Goal: Information Seeking & Learning: Learn about a topic

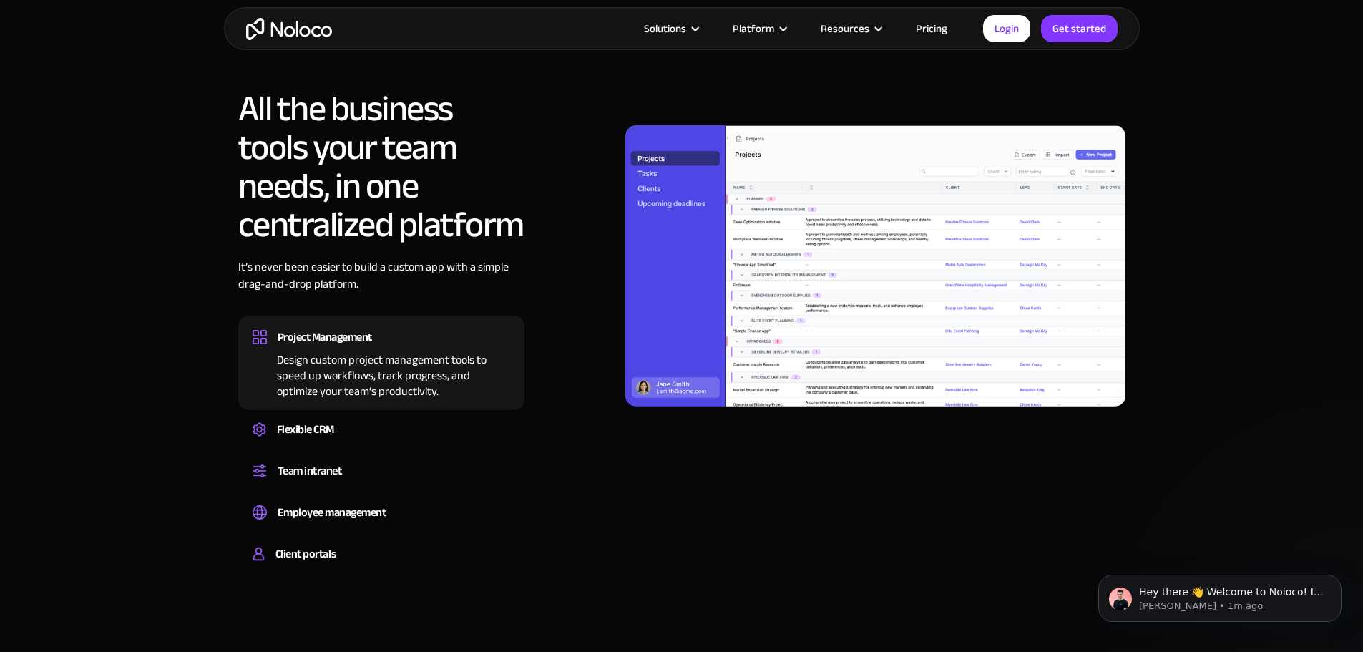
scroll to position [989, 0]
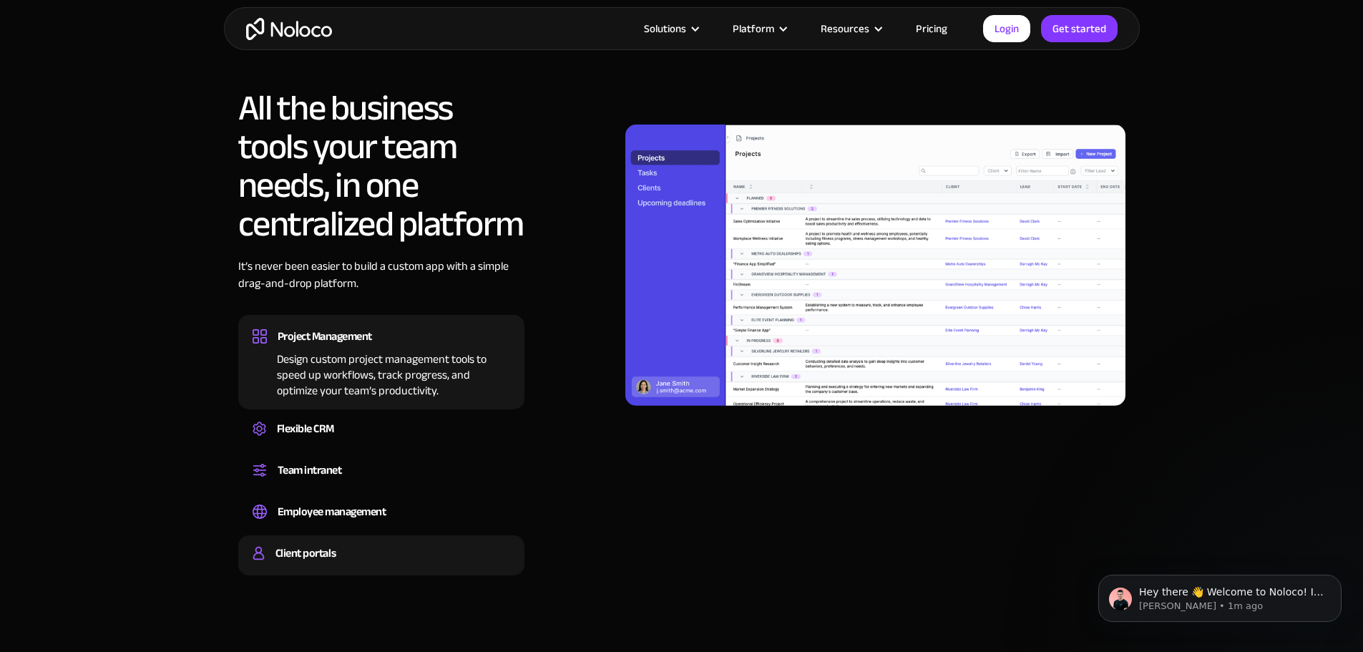
click at [325, 544] on div "Client portals" at bounding box center [305, 552] width 60 height 21
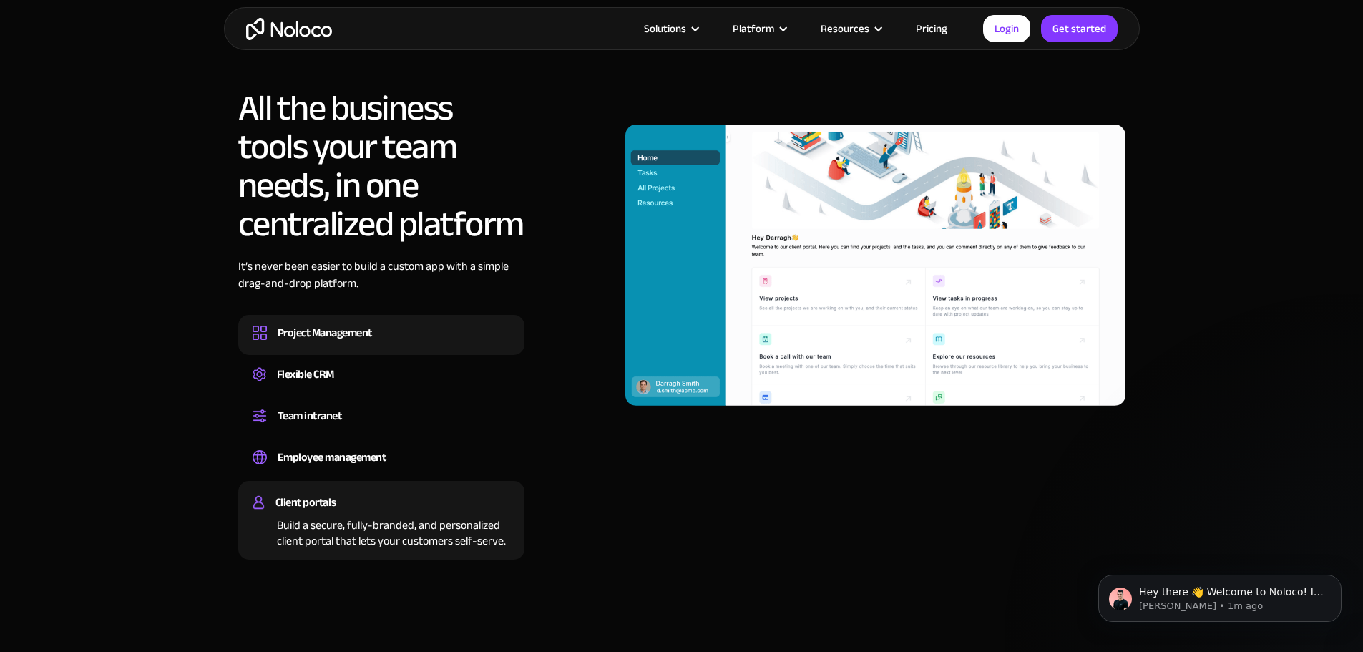
click at [330, 349] on div "Project Management Design custom project management tools to speed up workflows…" at bounding box center [381, 335] width 286 height 40
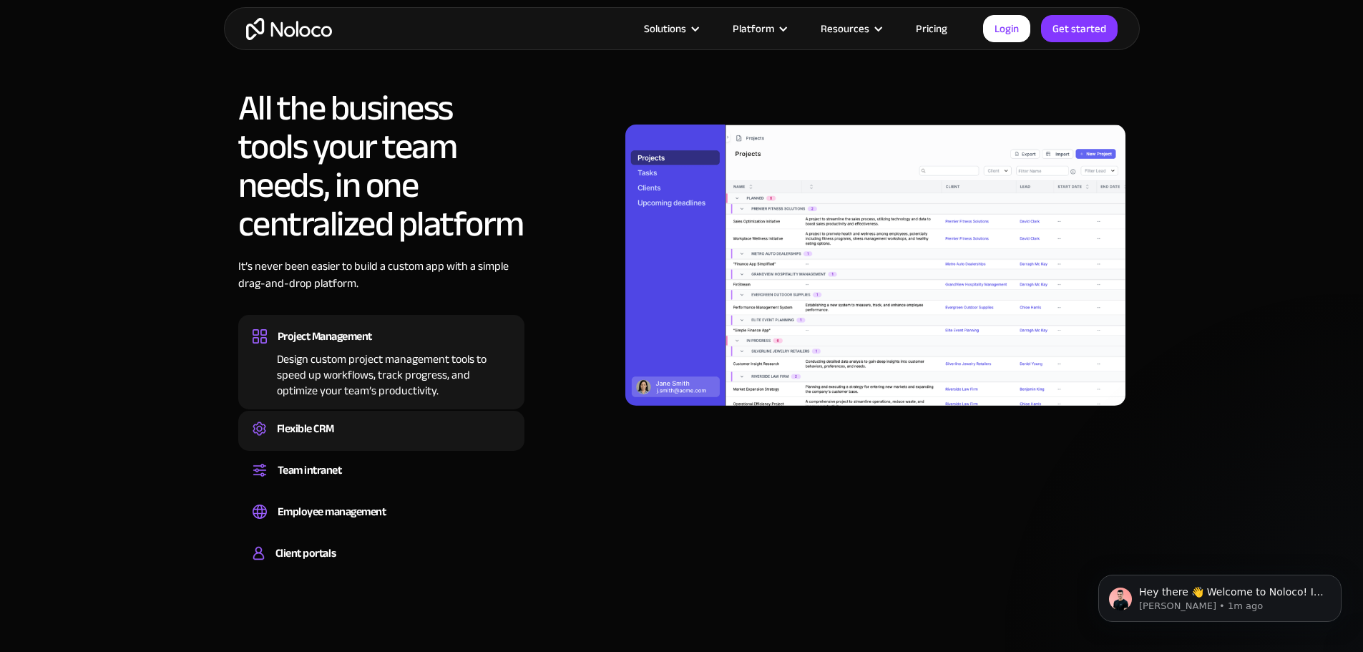
click at [361, 416] on div "Flexible CRM Create a custom CRM that you can adapt to your business’s needs, c…" at bounding box center [381, 431] width 286 height 40
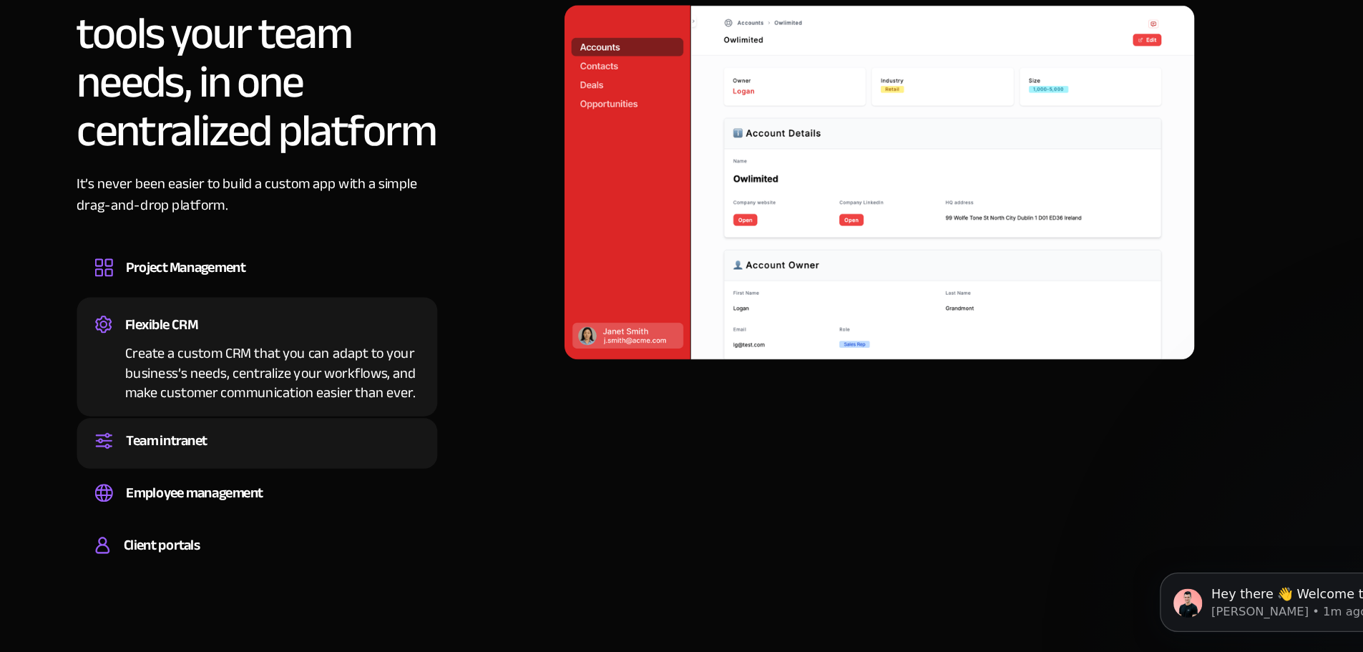
click at [398, 475] on div "Team intranet" at bounding box center [382, 469] width 258 height 21
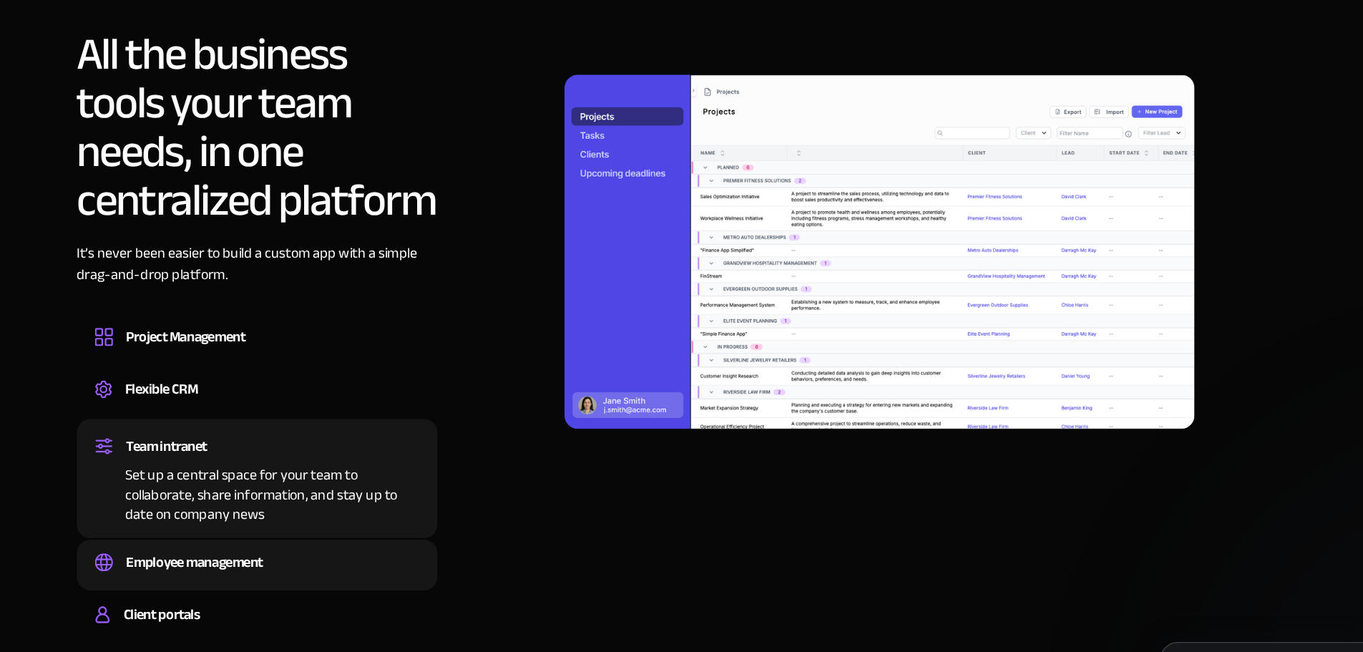
click at [391, 501] on div "Employee management" at bounding box center [382, 511] width 258 height 21
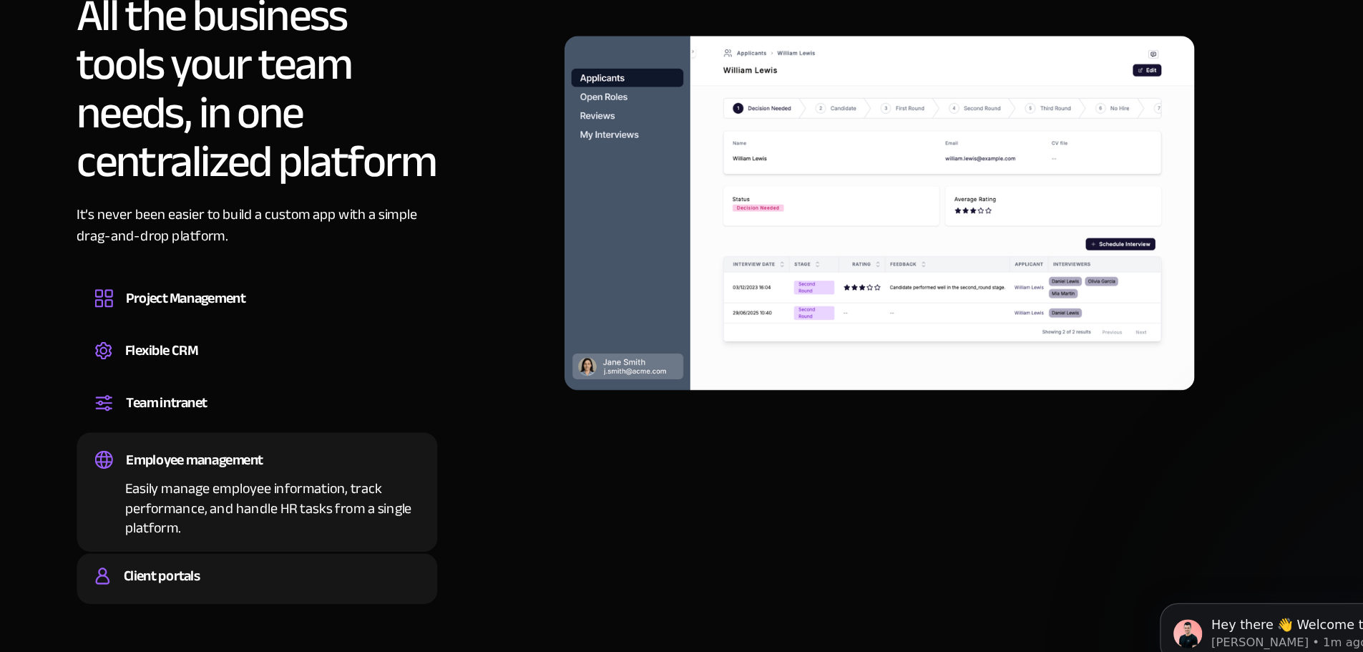
click at [339, 561] on div "Client portals" at bounding box center [382, 552] width 258 height 21
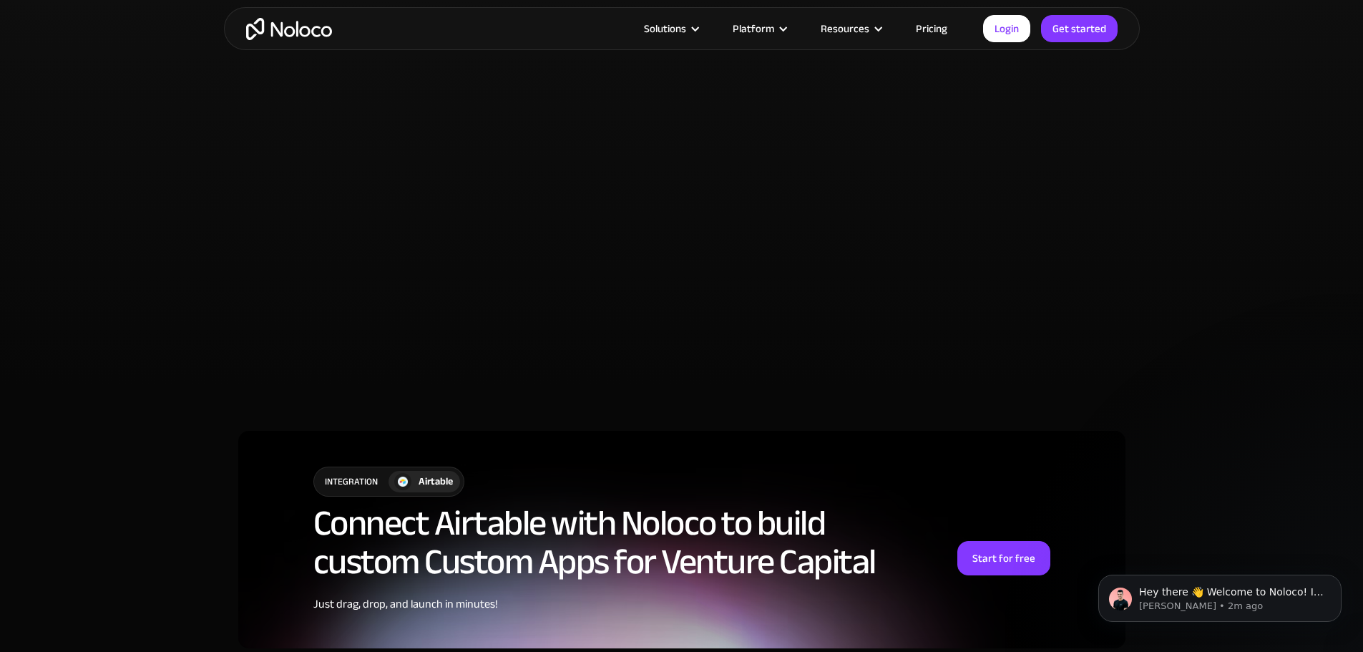
scroll to position [3070, 0]
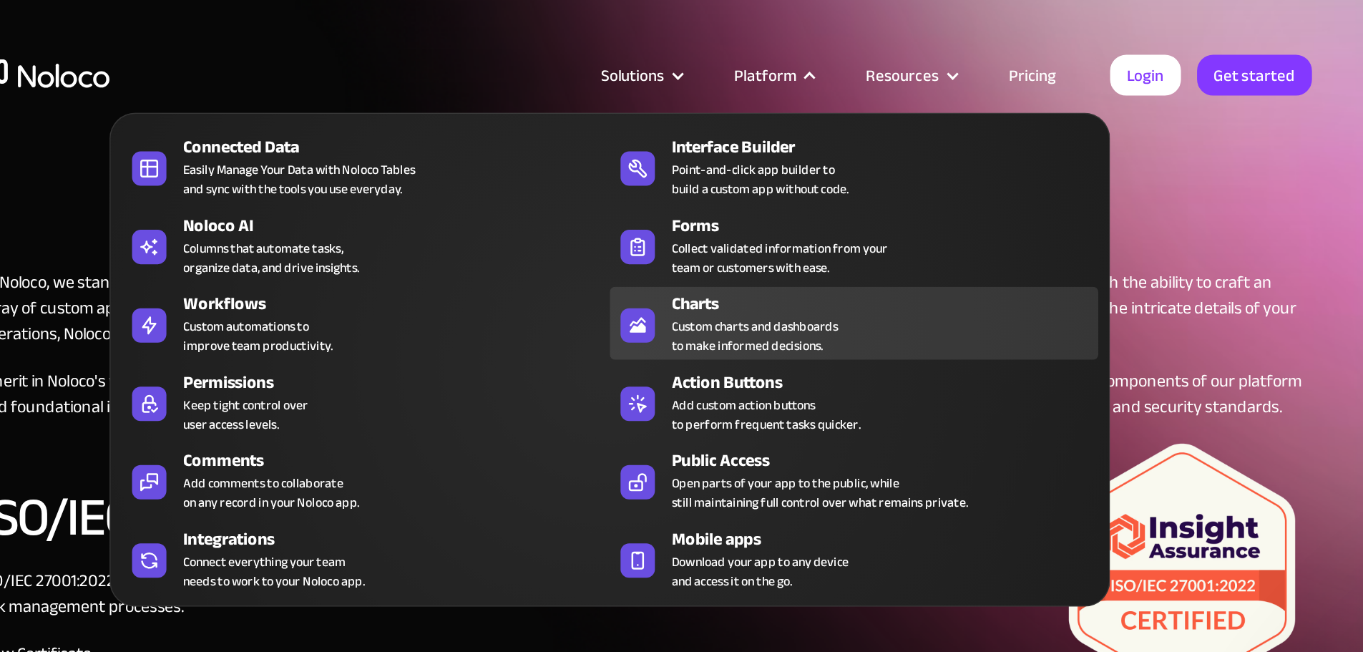
click at [767, 241] on div "Custom charts and dashboards to make informed decisions." at bounding box center [754, 238] width 111 height 26
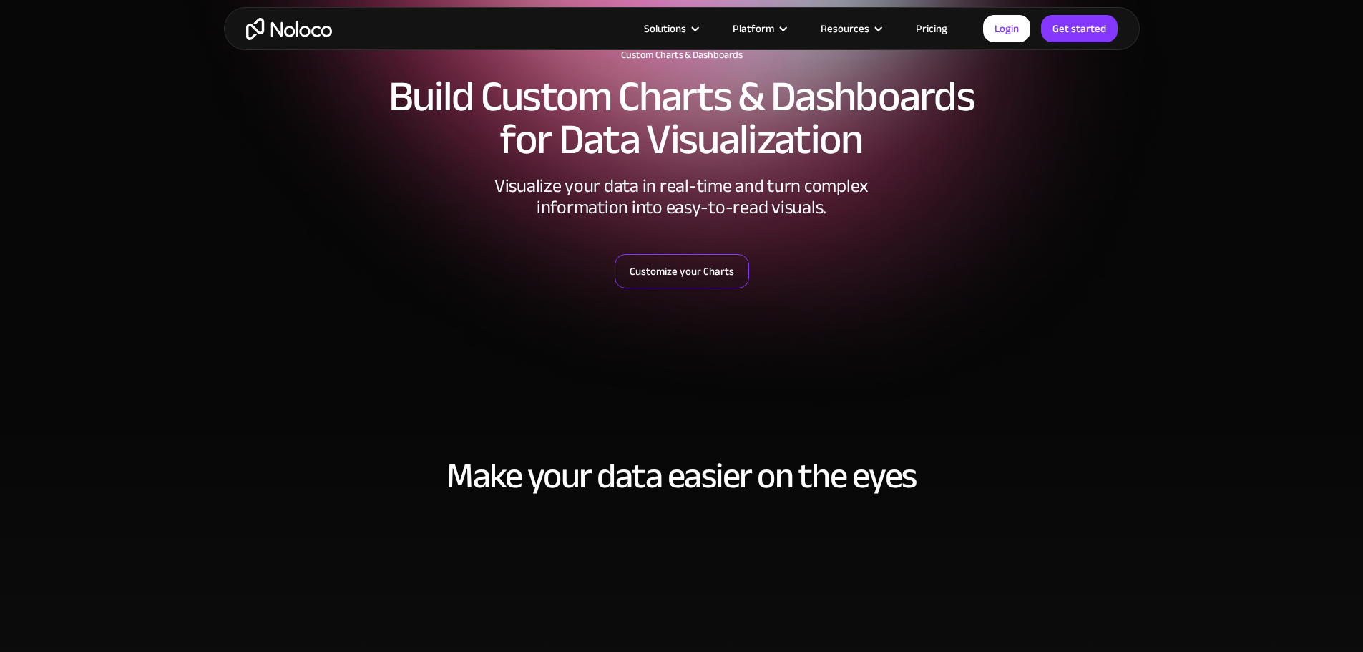
scroll to position [107, 0]
click at [696, 276] on link "Customize your Charts" at bounding box center [681, 272] width 134 height 34
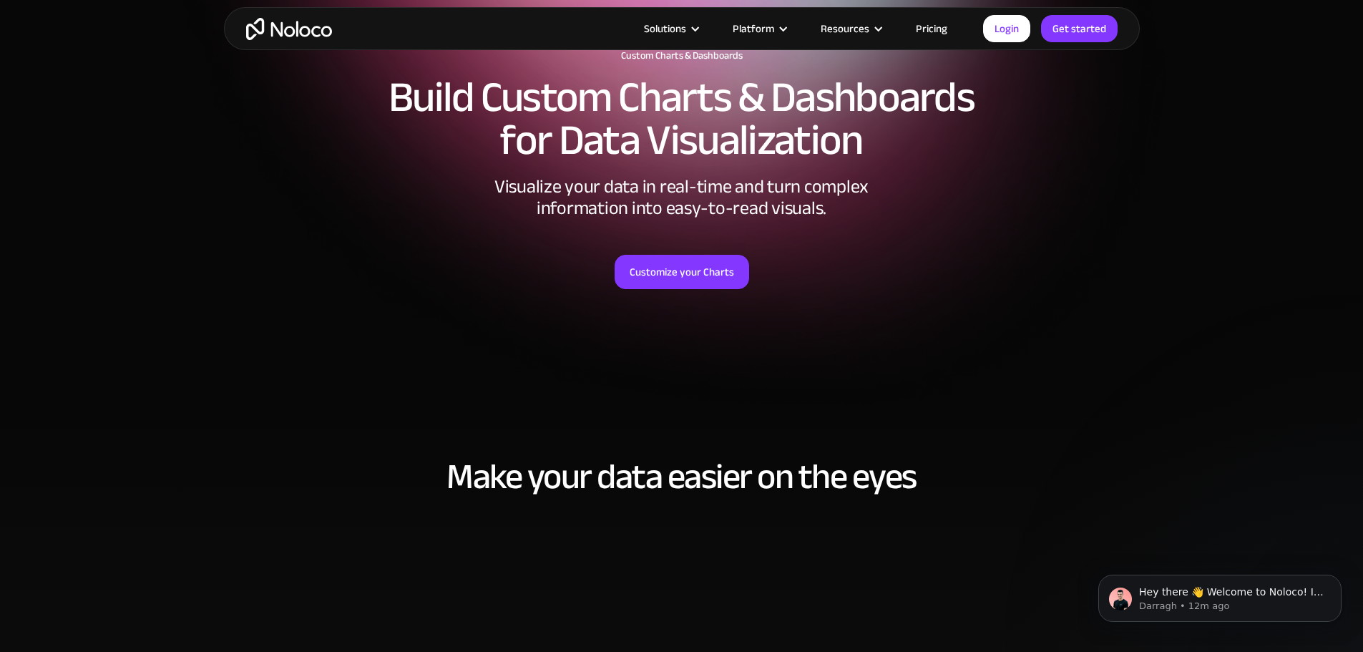
scroll to position [0, 0]
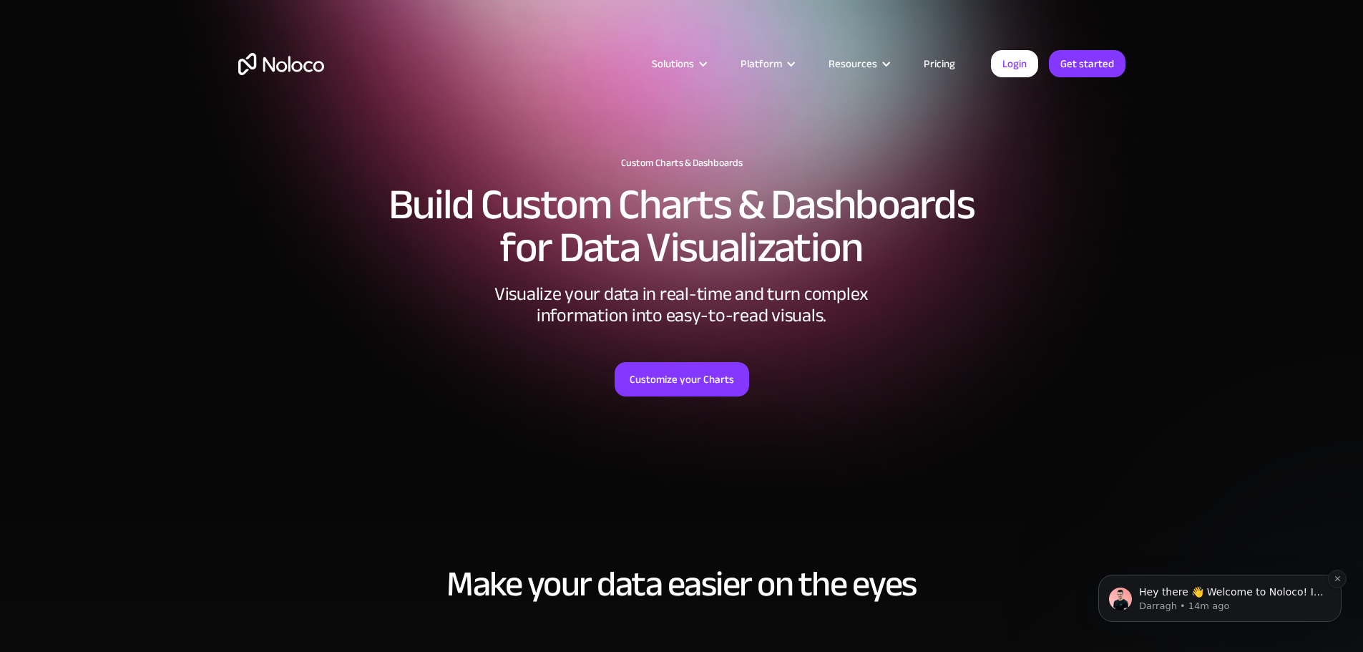
click at [1147, 609] on p "Darragh • 14m ago" at bounding box center [1231, 605] width 185 height 13
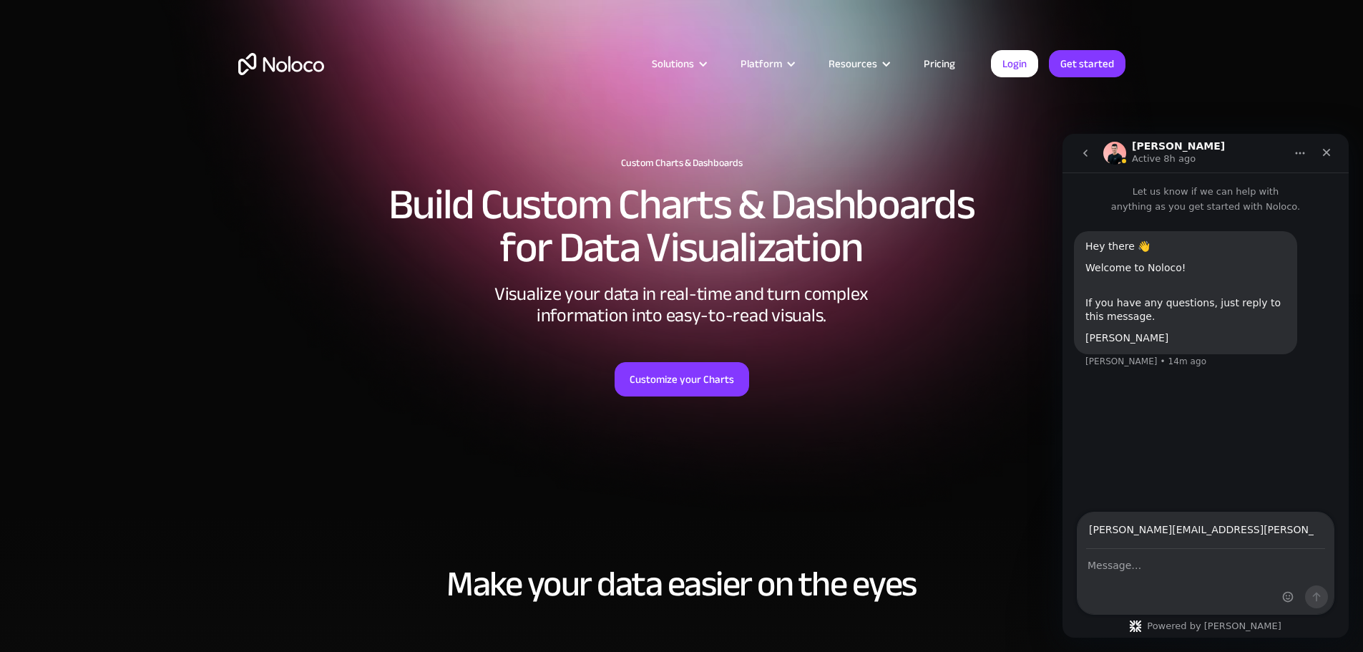
type input "[PERSON_NAME][EMAIL_ADDRESS][PERSON_NAME][DOMAIN_NAME]"
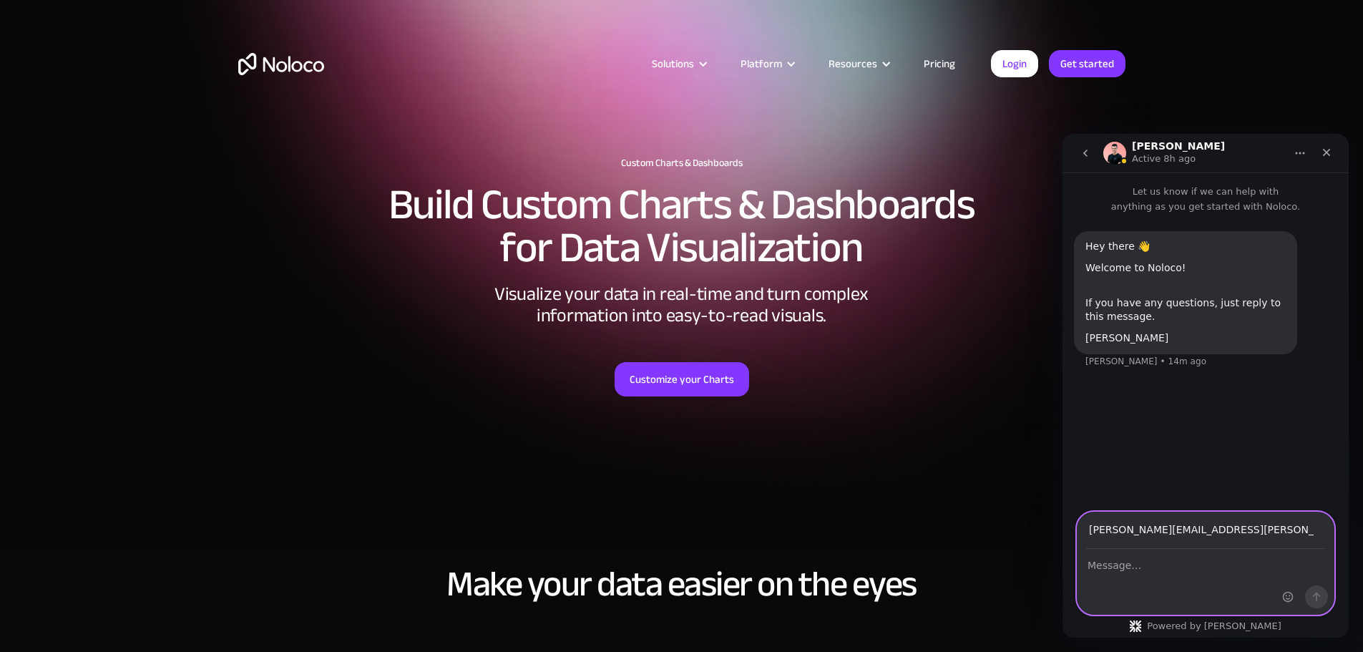
click at [1122, 564] on textarea "Message…" at bounding box center [1205, 561] width 256 height 24
type textarea "I"
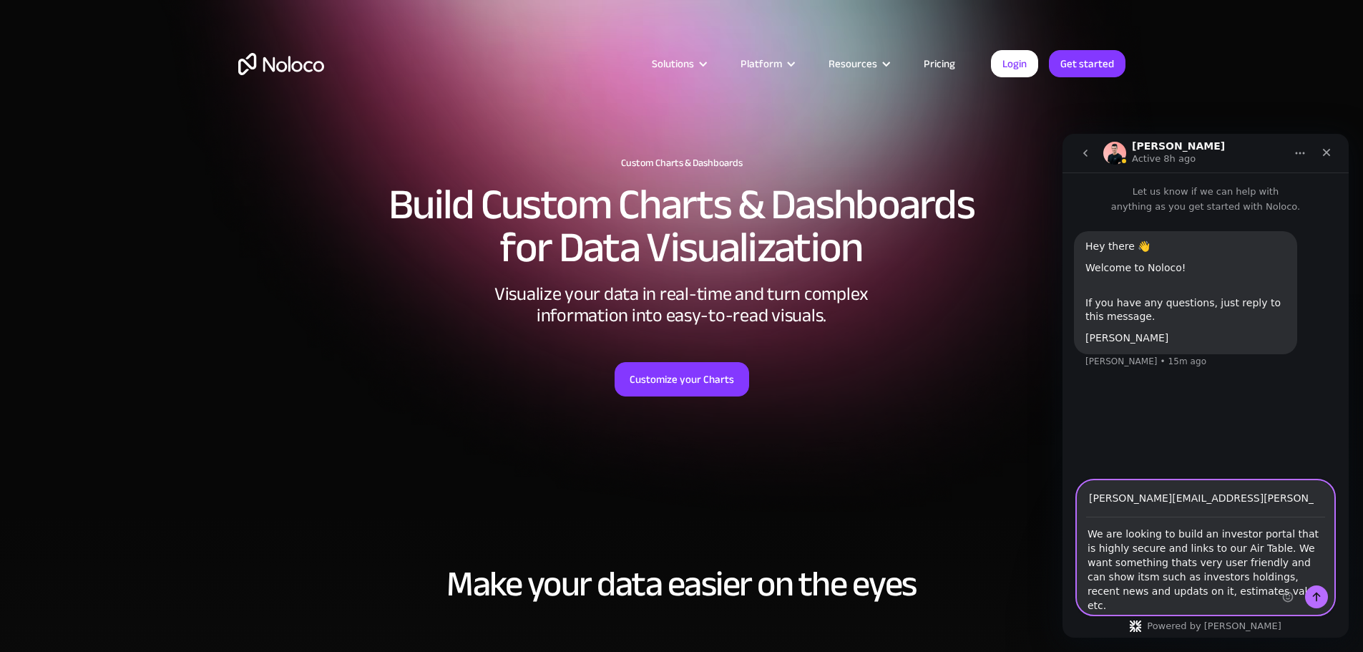
click at [1122, 604] on textarea "We are looking to build an investor portal that is highly secure and links to o…" at bounding box center [1205, 566] width 256 height 96
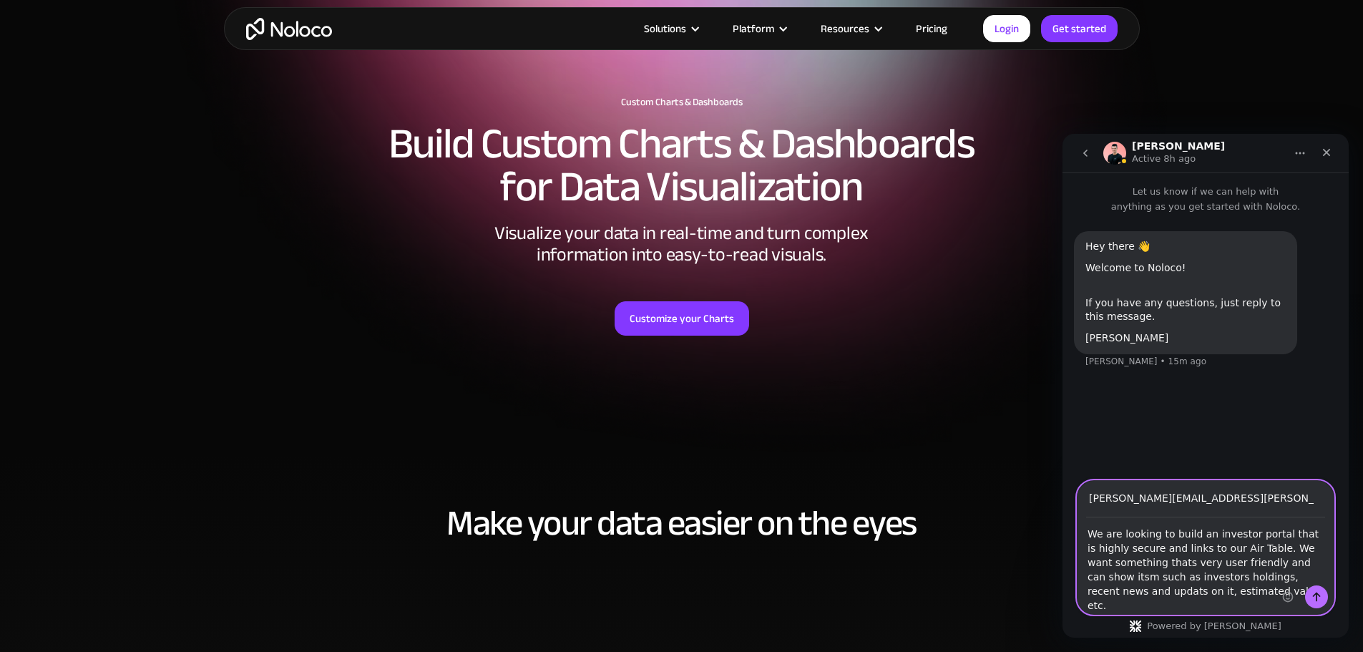
scroll to position [62, 0]
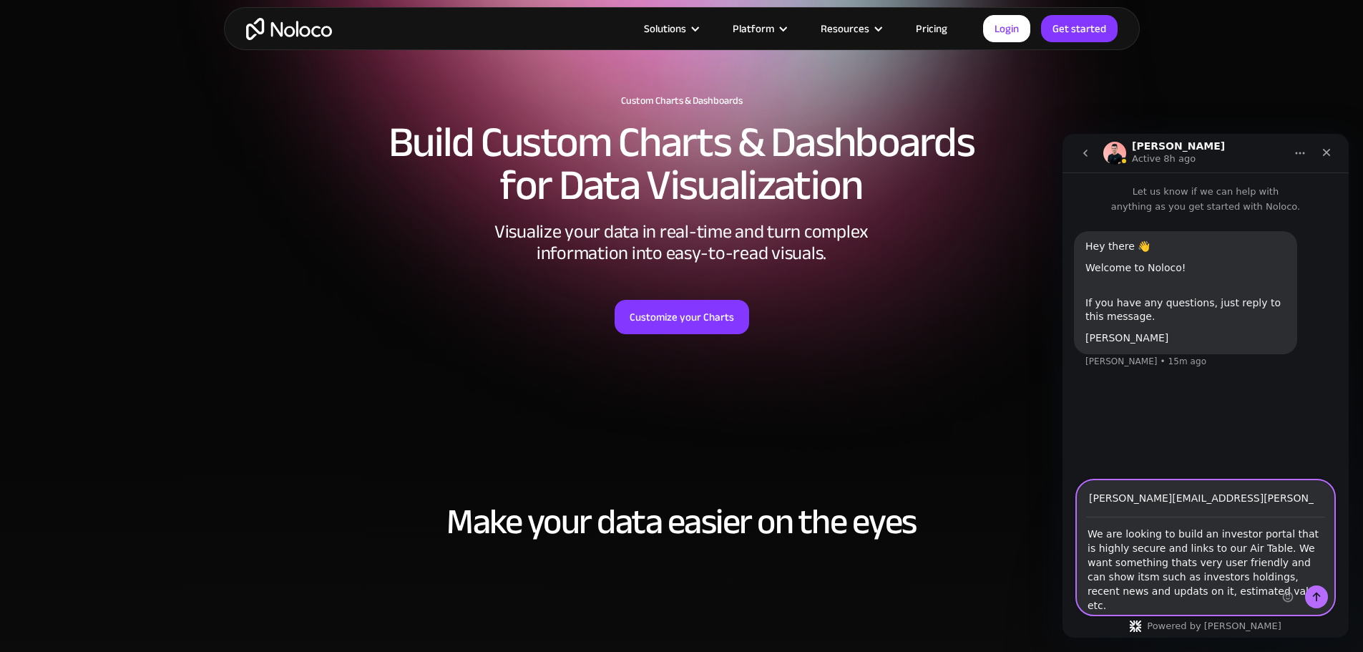
click at [1210, 608] on textarea "We are looking to build an investor portal that is highly secure and links to o…" at bounding box center [1205, 566] width 256 height 96
type textarea "We are looking to build an investor portal that is highly secure and links to o…"
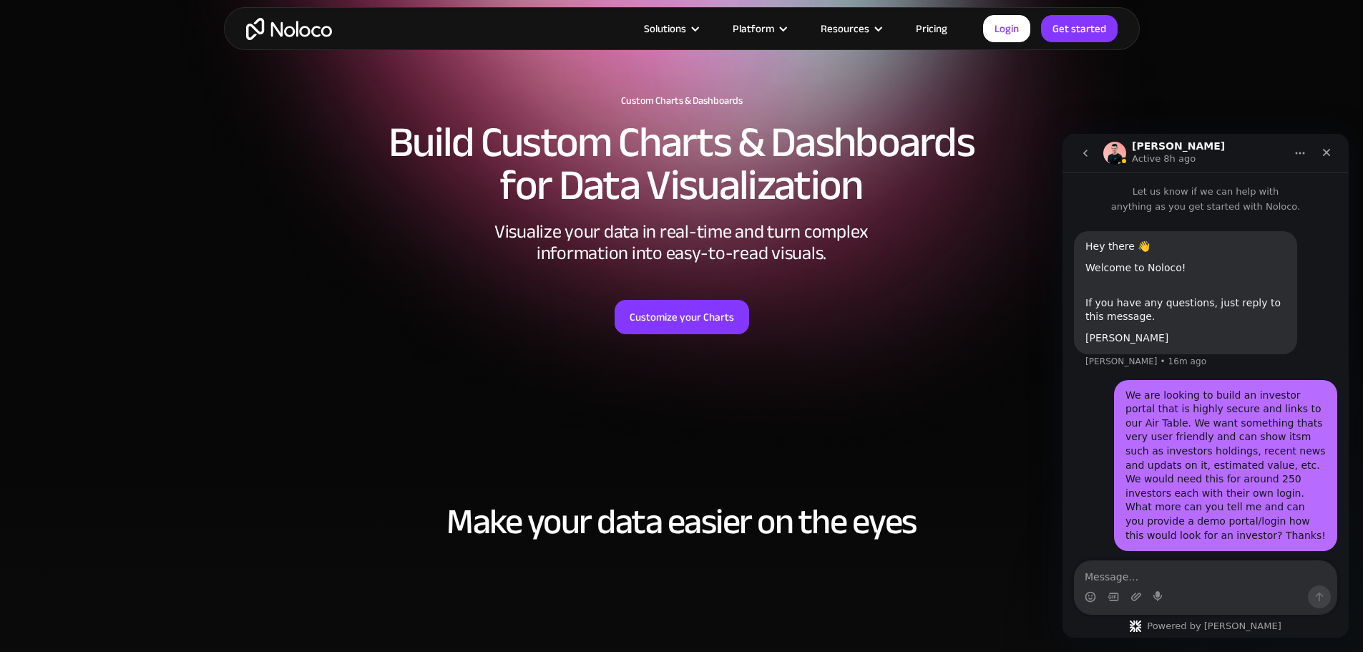
click at [1098, 472] on div "We are looking to build an investor portal that is highly secure and links to o…" at bounding box center [1205, 474] width 263 height 189
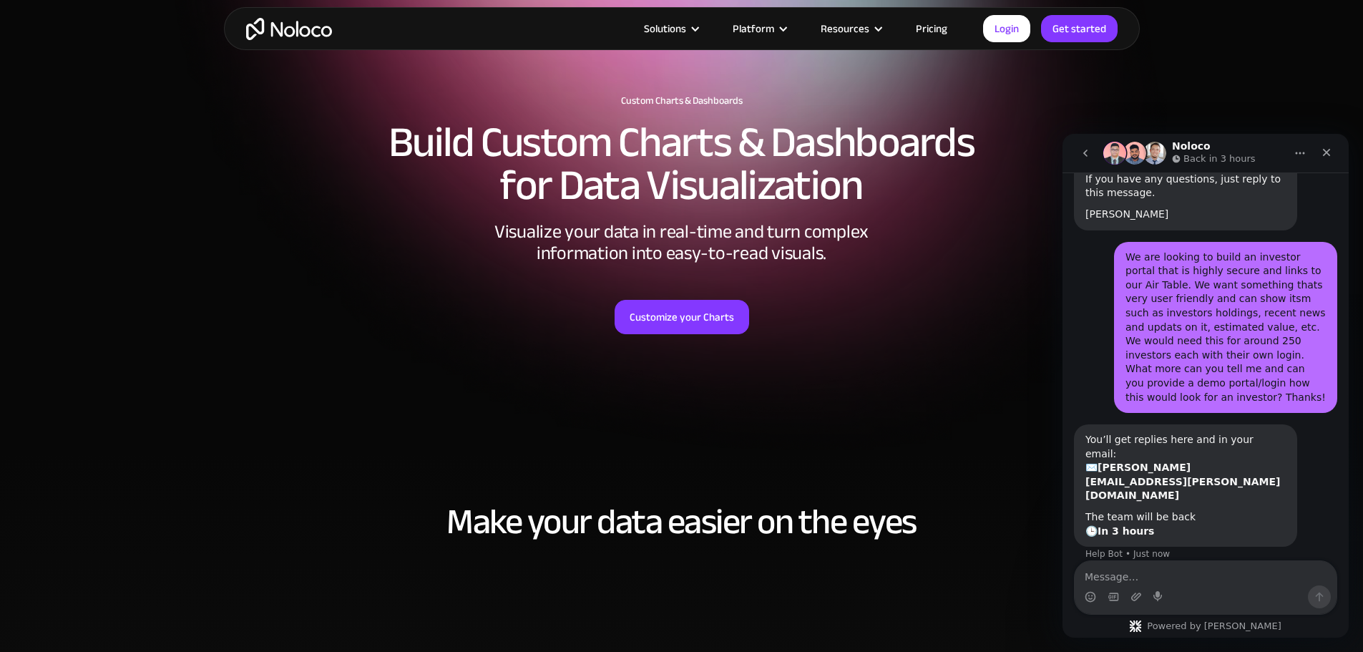
scroll to position [0, 0]
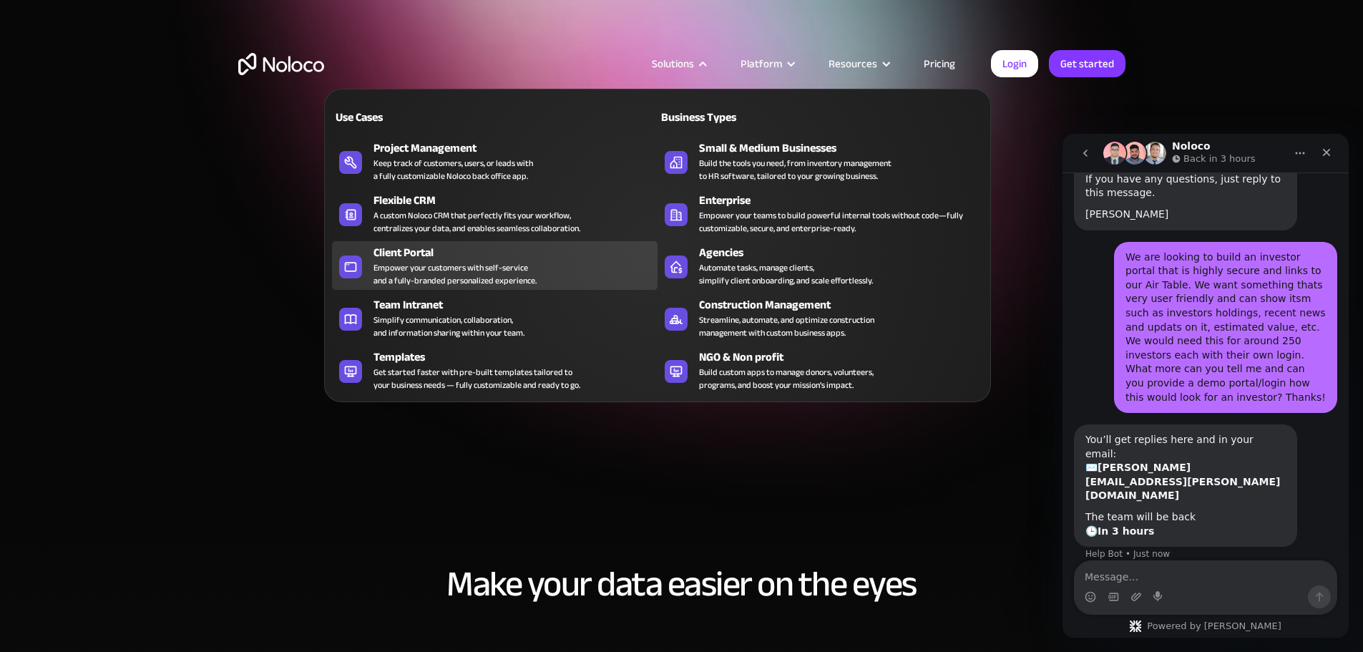
click at [449, 276] on div "Empower your customers with self-service and a fully-branded personalized exper…" at bounding box center [454, 274] width 163 height 26
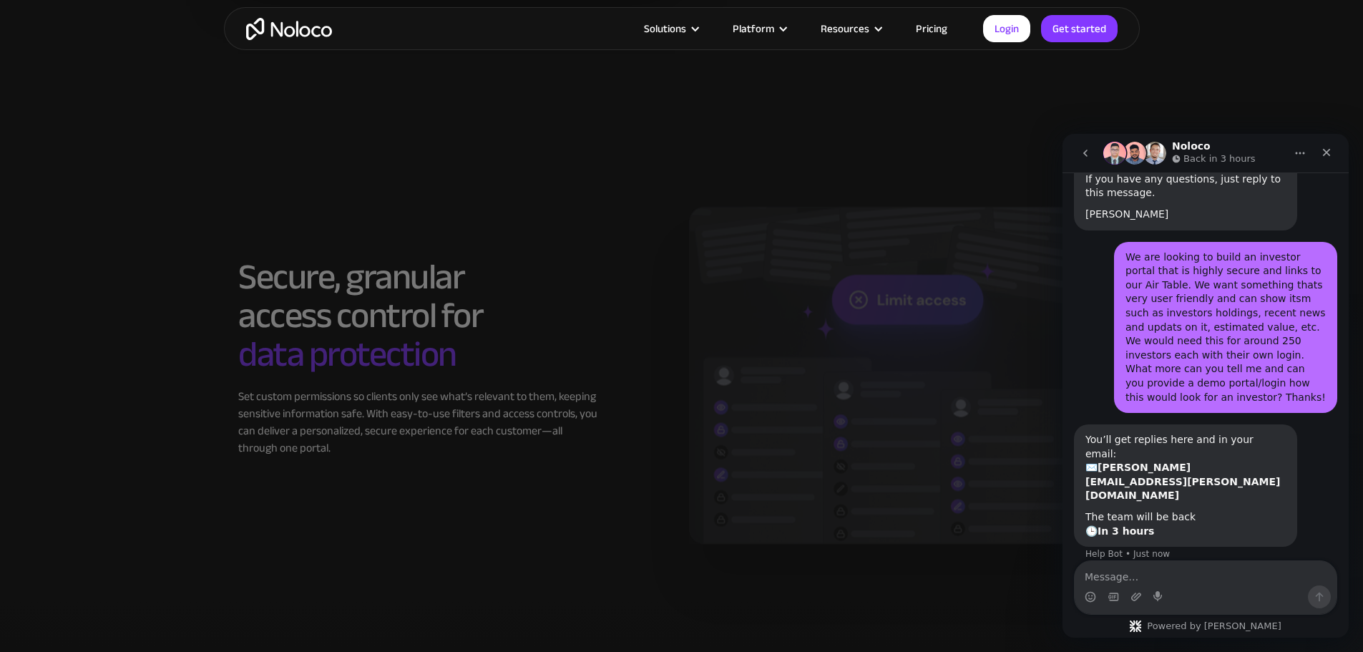
scroll to position [2323, 0]
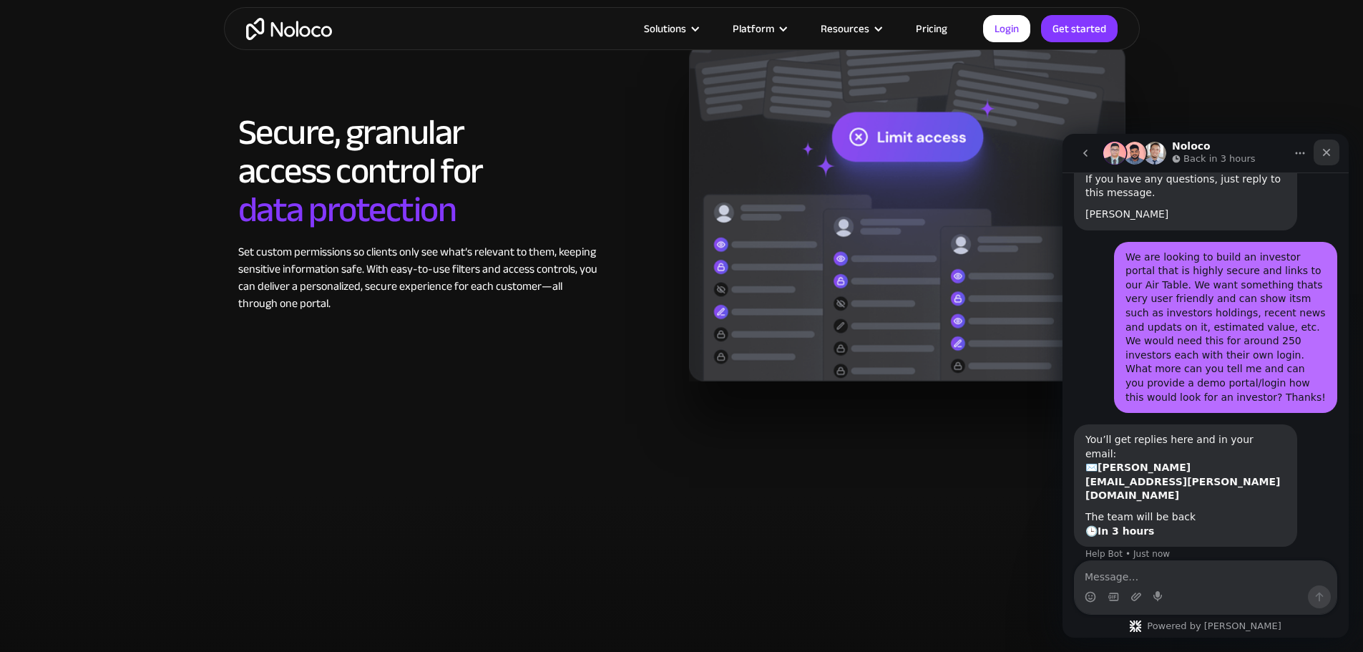
click at [1323, 150] on icon "Close" at bounding box center [1326, 152] width 11 height 11
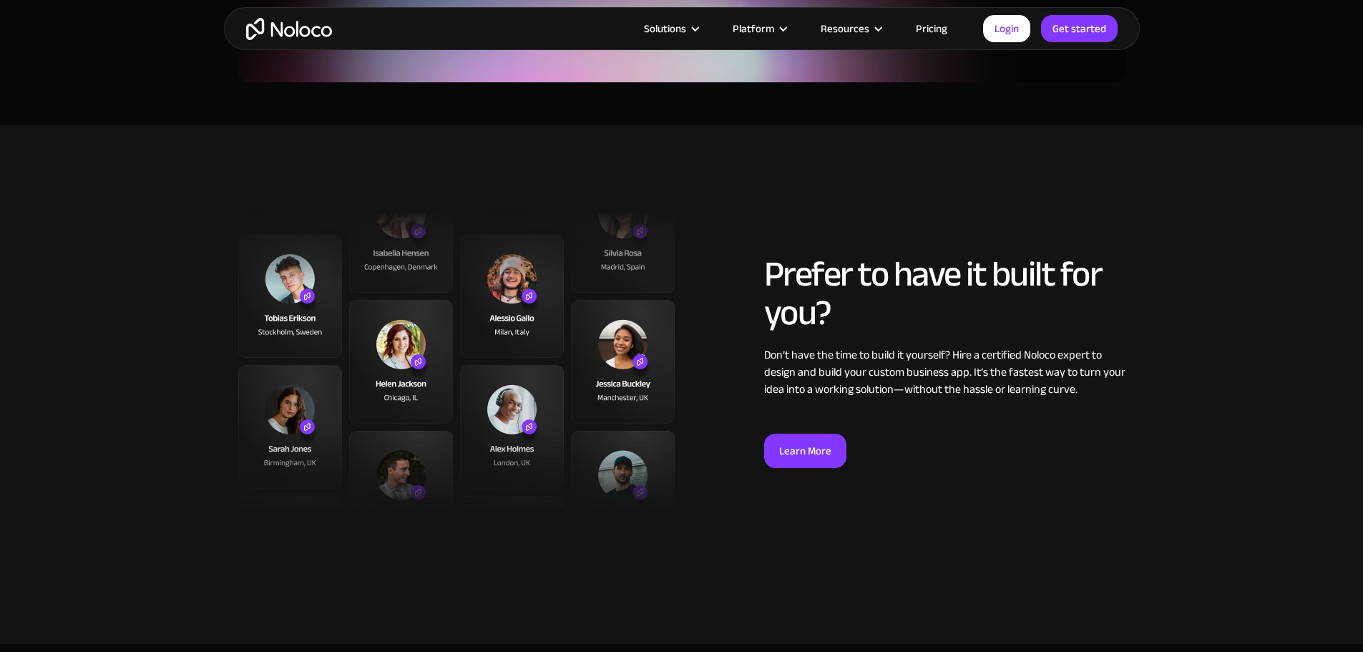
scroll to position [3544, 0]
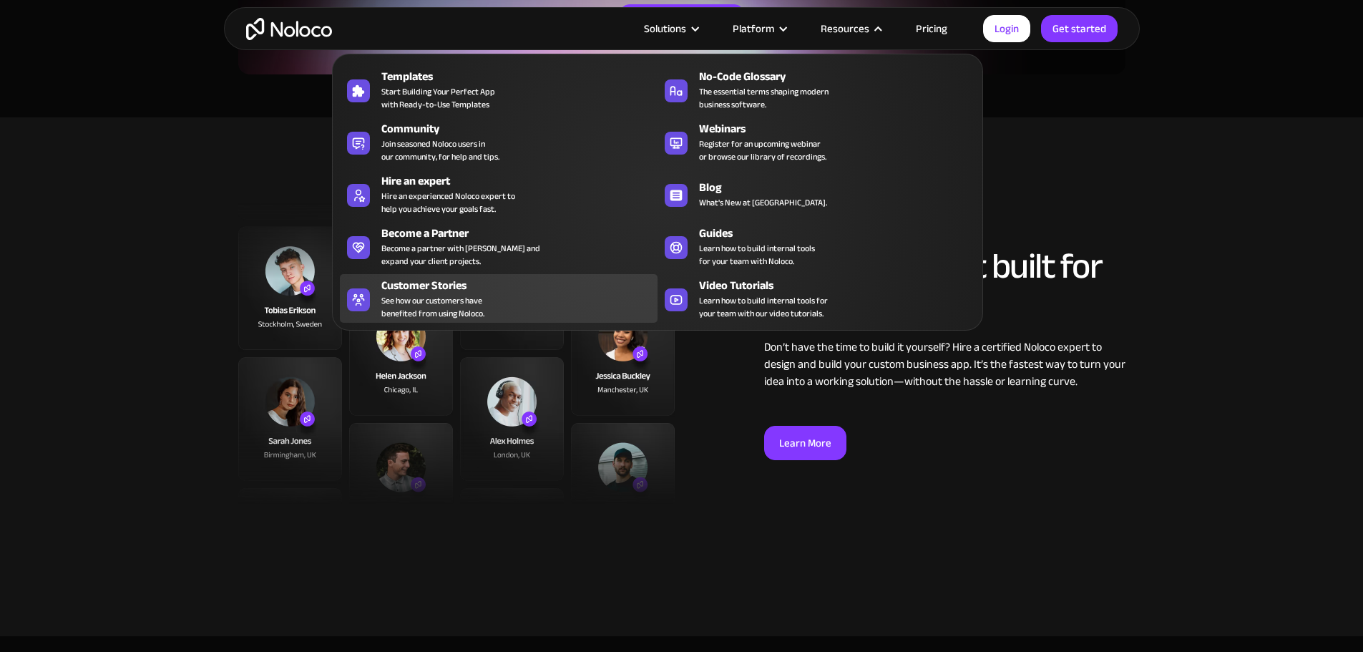
click at [456, 294] on div "Customer Stories" at bounding box center [522, 285] width 283 height 17
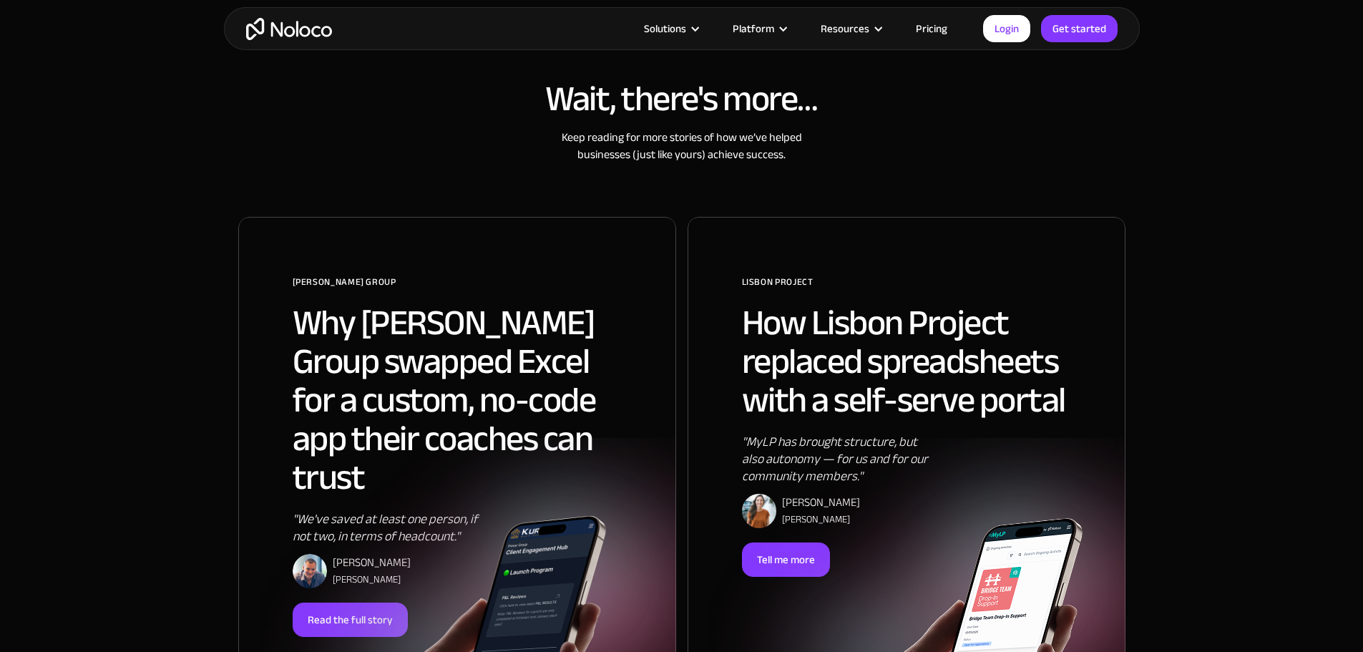
scroll to position [697, 0]
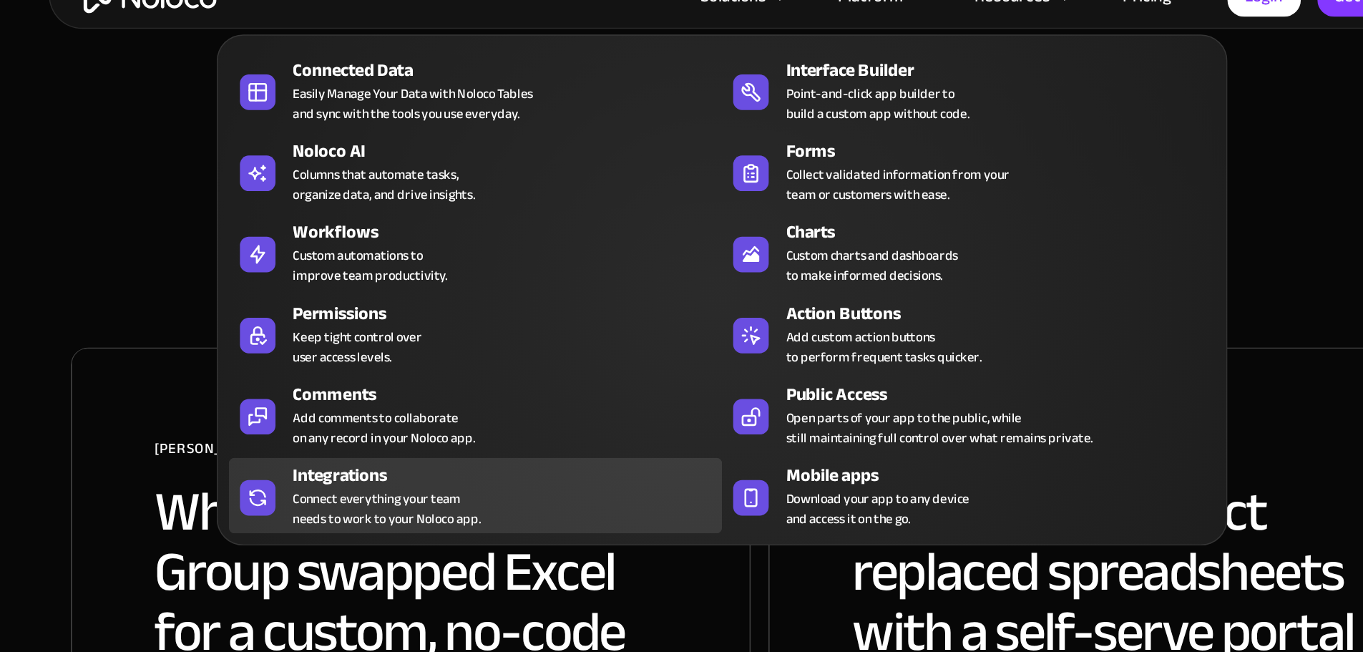
click at [508, 356] on div "Integrations Connect everything your team needs to work to your Noloco app." at bounding box center [515, 350] width 269 height 43
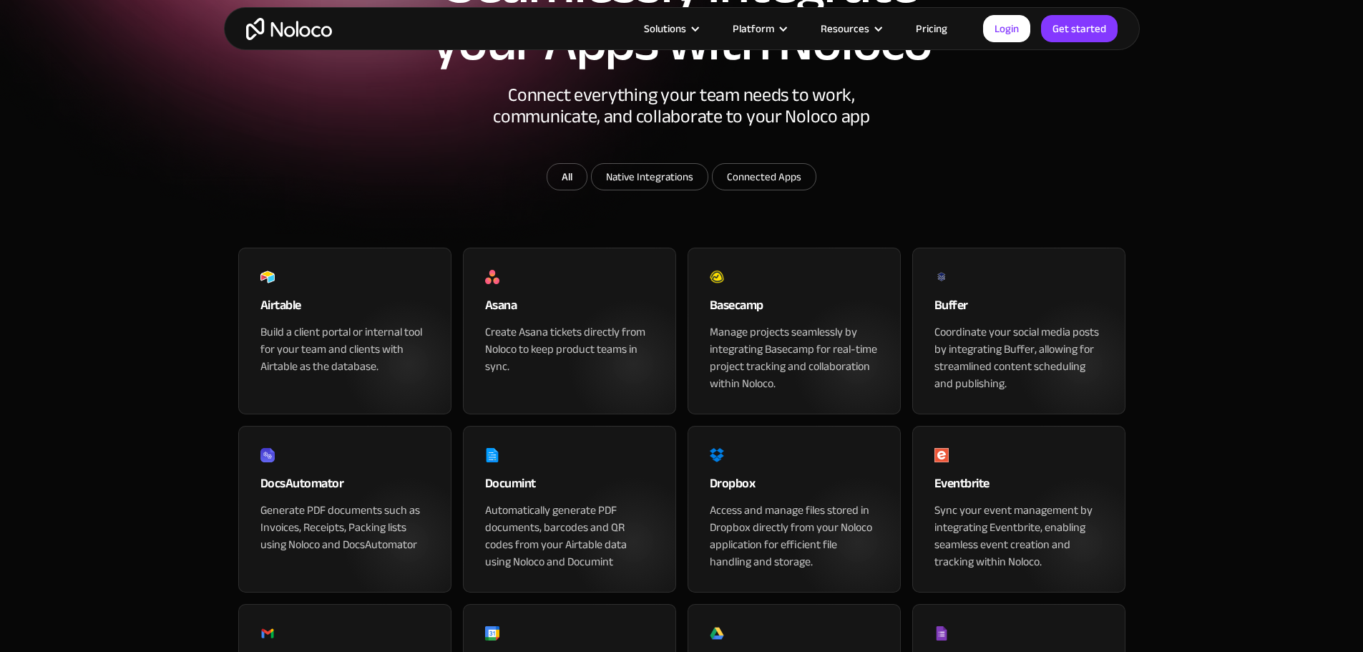
scroll to position [192, 0]
click at [677, 189] on input "Native Integrations" at bounding box center [650, 176] width 116 height 26
checkbox input "true"
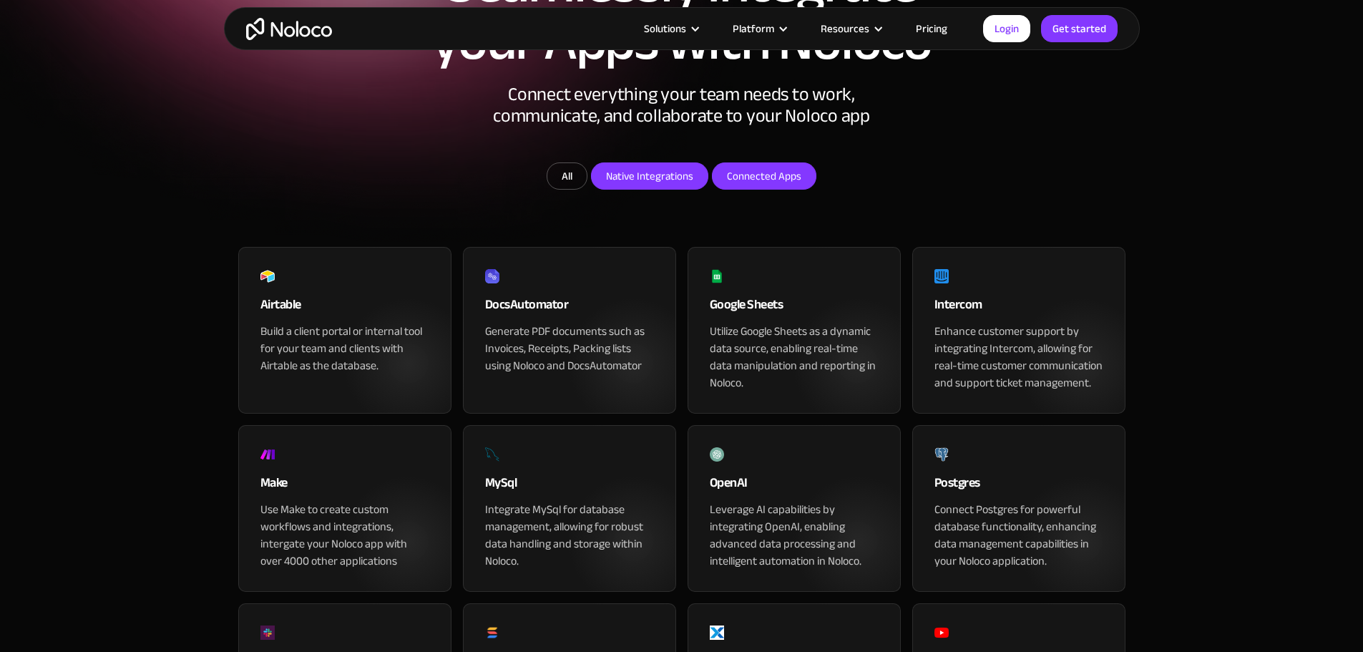
click at [780, 189] on input "Connected Apps" at bounding box center [764, 176] width 103 height 26
checkbox input "true"
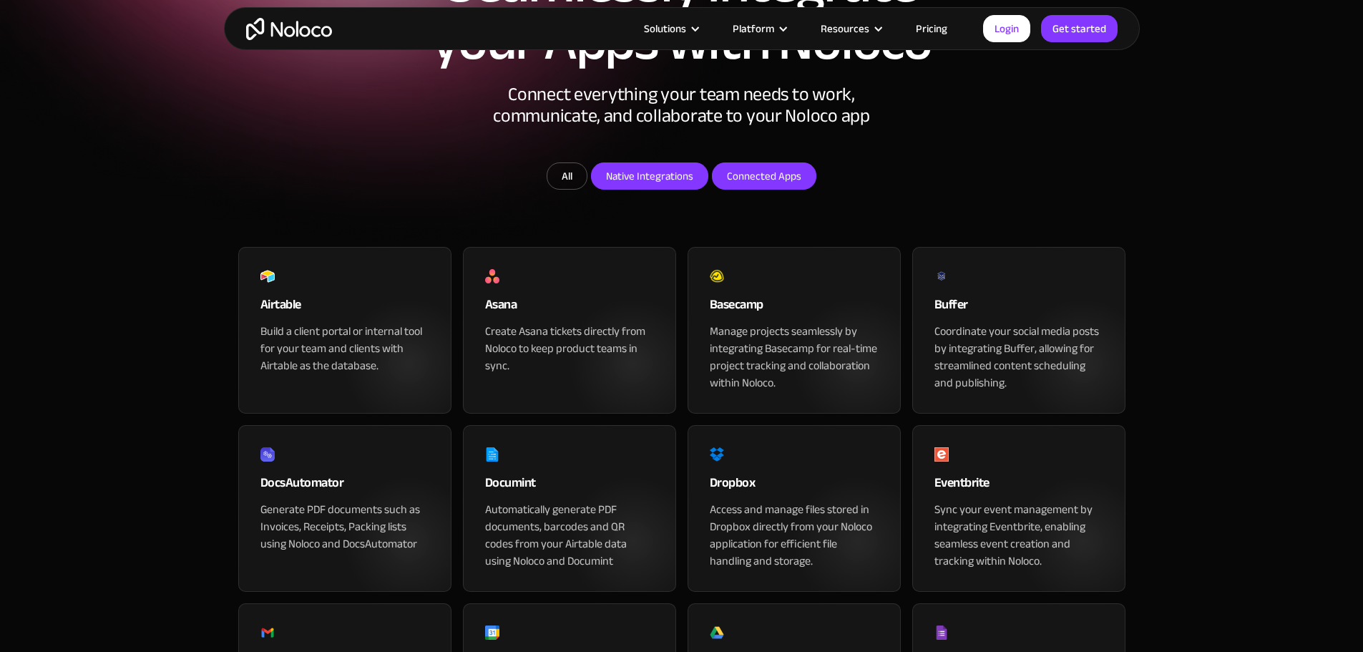
click at [668, 189] on input "Native Integrations" at bounding box center [650, 176] width 116 height 26
checkbox input "false"
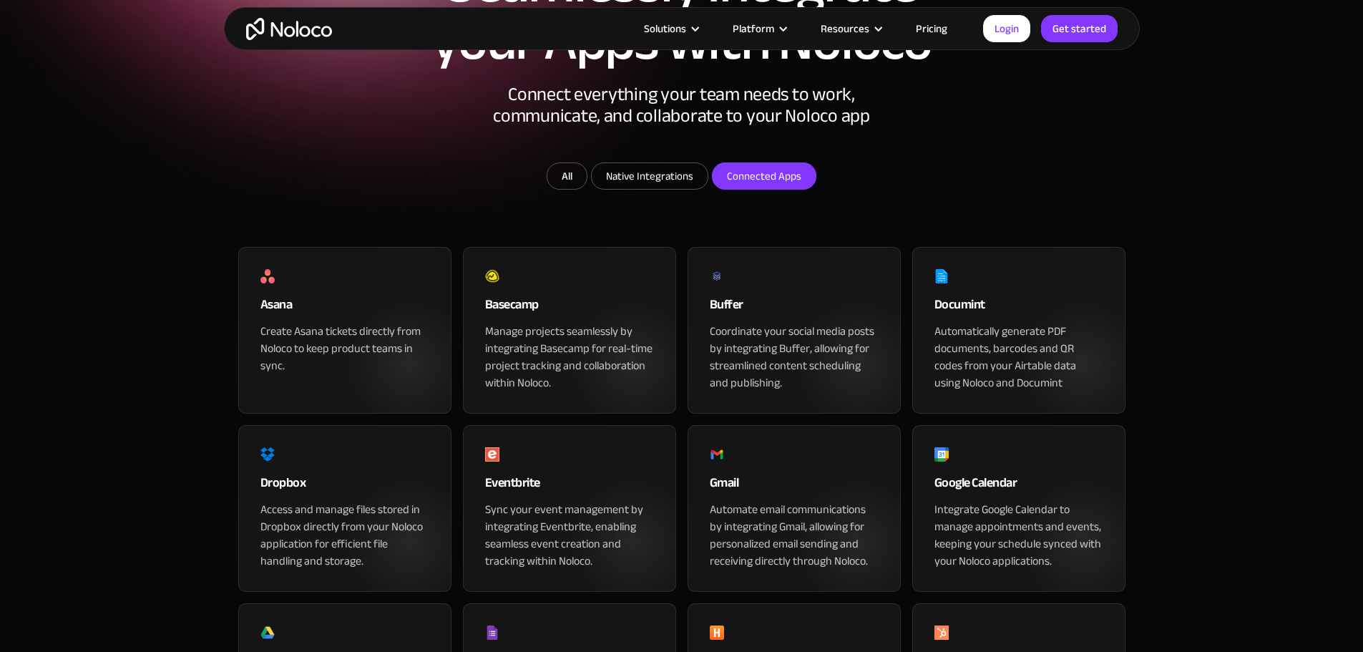
click at [770, 189] on input "Connected Apps" at bounding box center [764, 176] width 103 height 26
checkbox input "false"
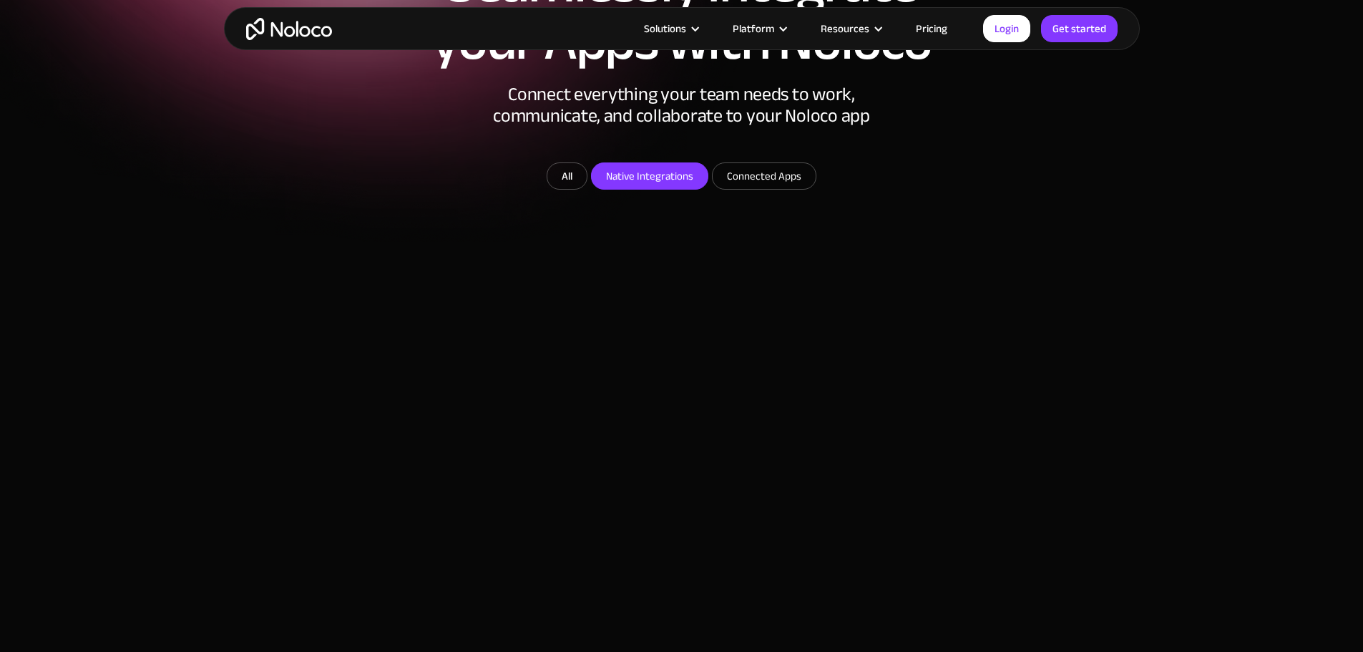
click at [645, 189] on input "Native Integrations" at bounding box center [650, 176] width 116 height 26
checkbox input "true"
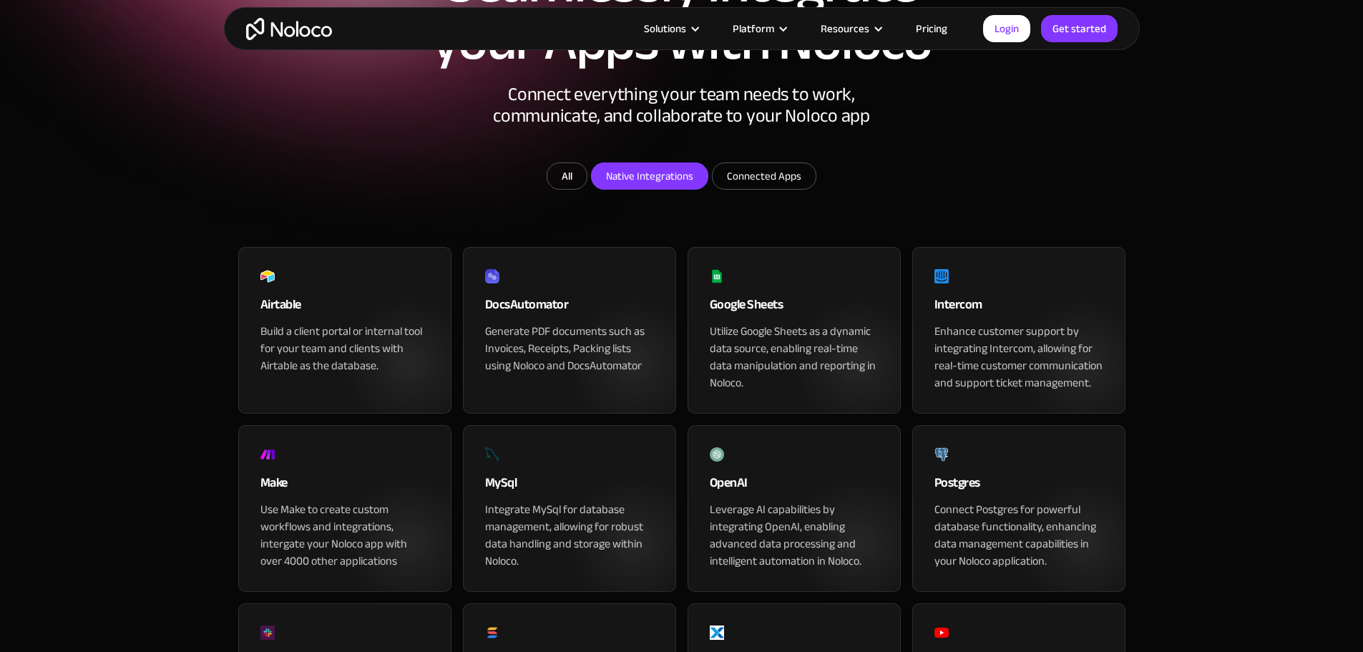
scroll to position [0, 0]
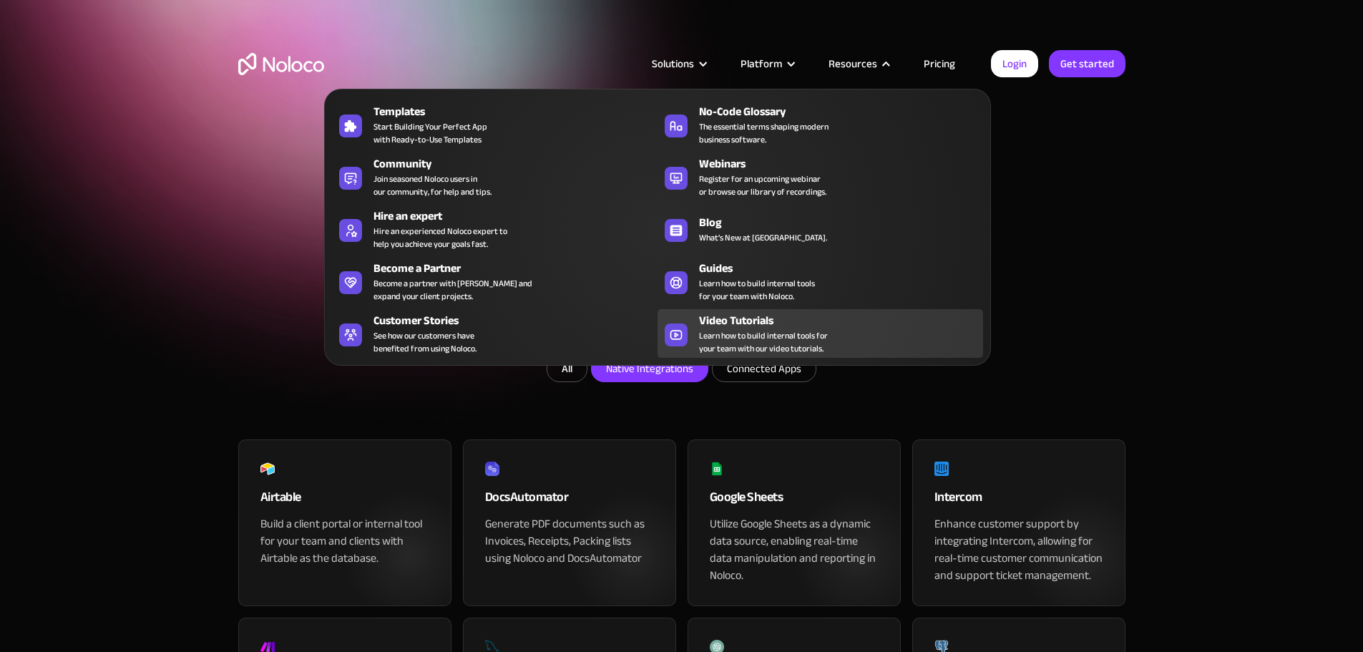
click at [734, 325] on div "Video Tutorials" at bounding box center [844, 320] width 290 height 17
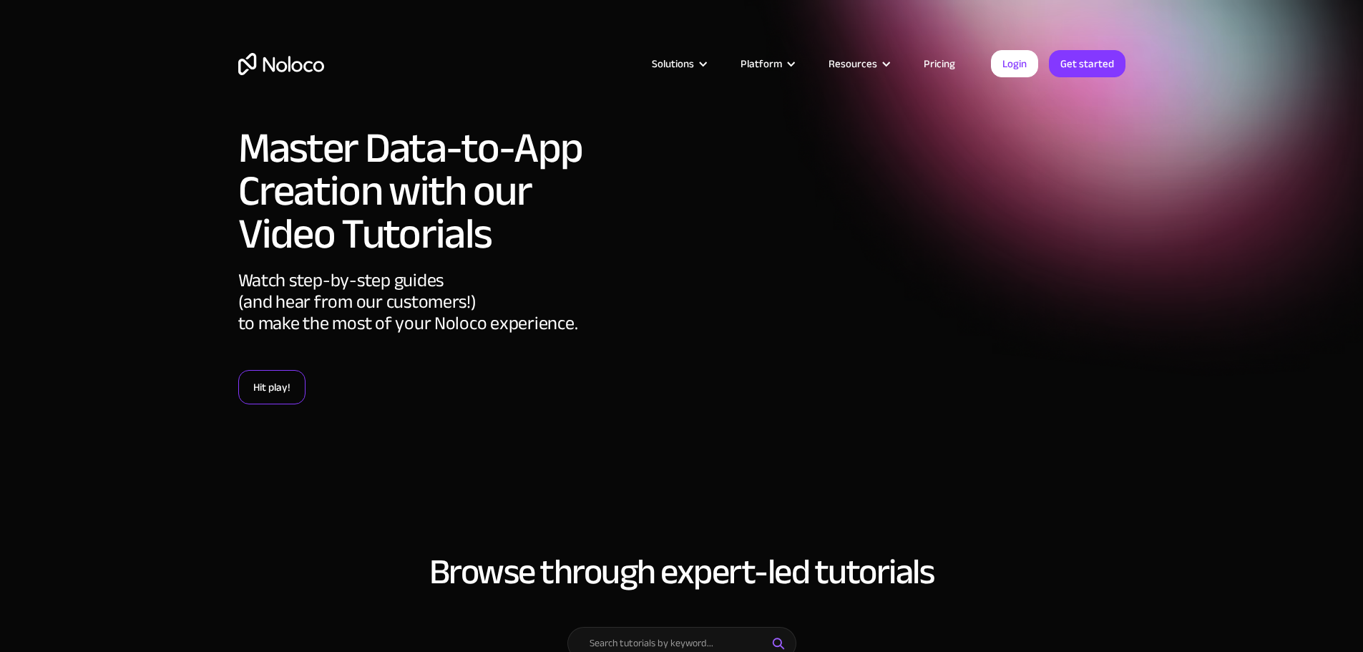
click at [263, 386] on link "Hit play!" at bounding box center [271, 387] width 67 height 34
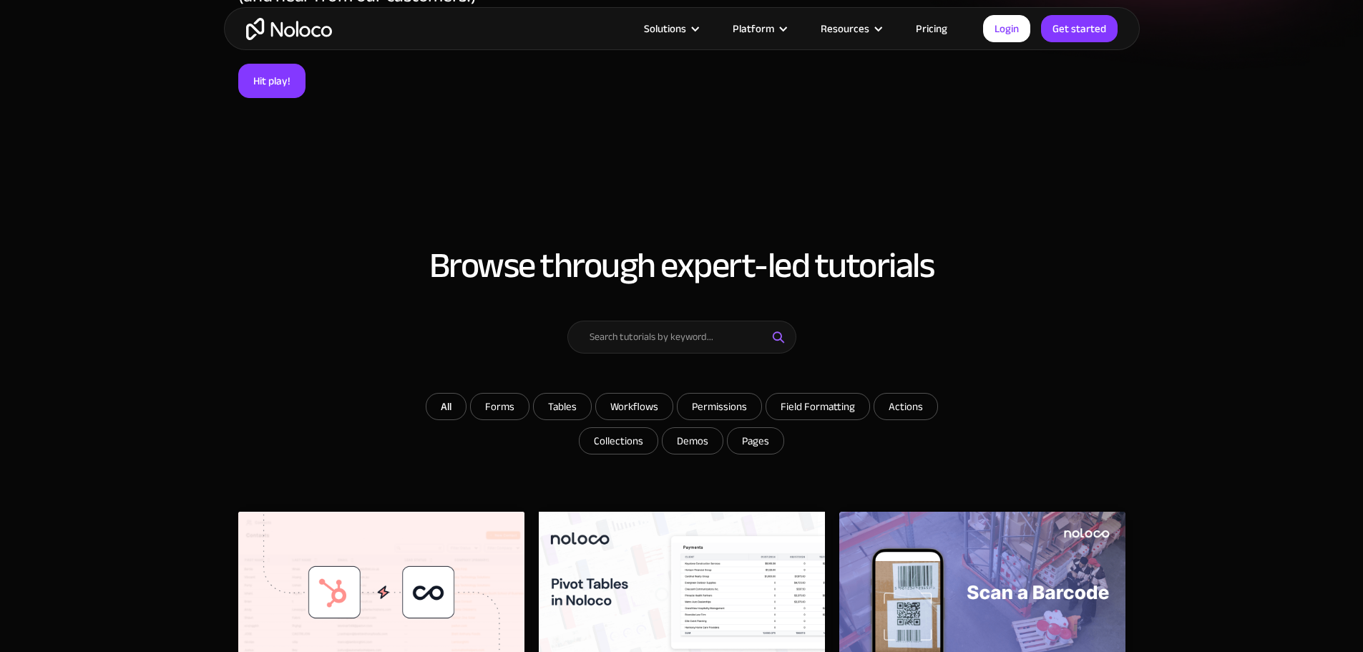
scroll to position [307, 0]
click at [672, 341] on input "Email Form" at bounding box center [681, 336] width 229 height 33
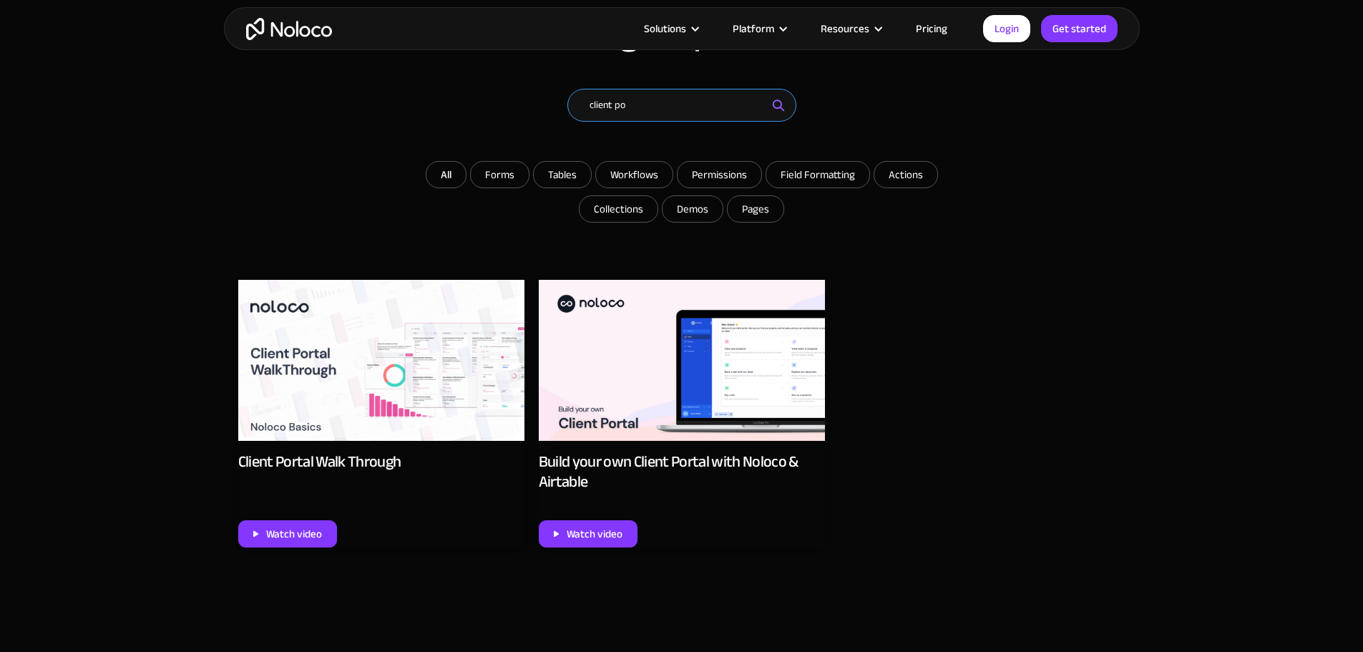
scroll to position [542, 0]
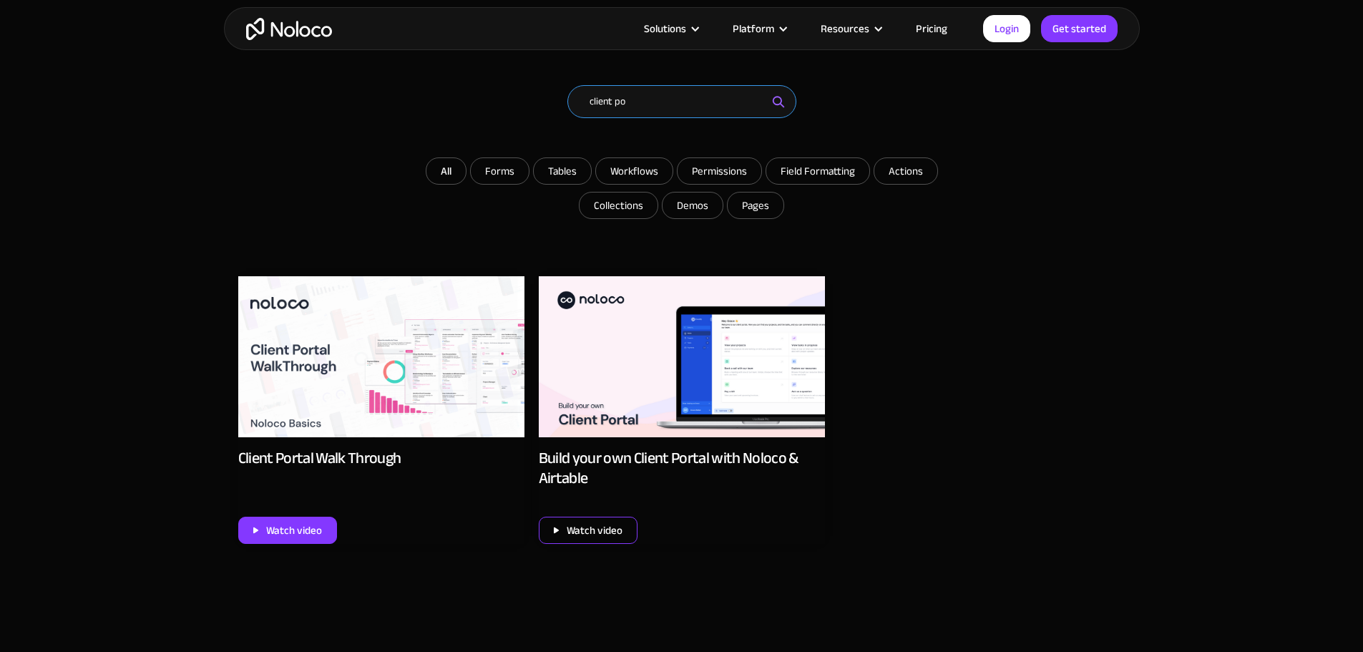
type input "client po"
click at [572, 533] on div "Watch video" at bounding box center [595, 530] width 56 height 19
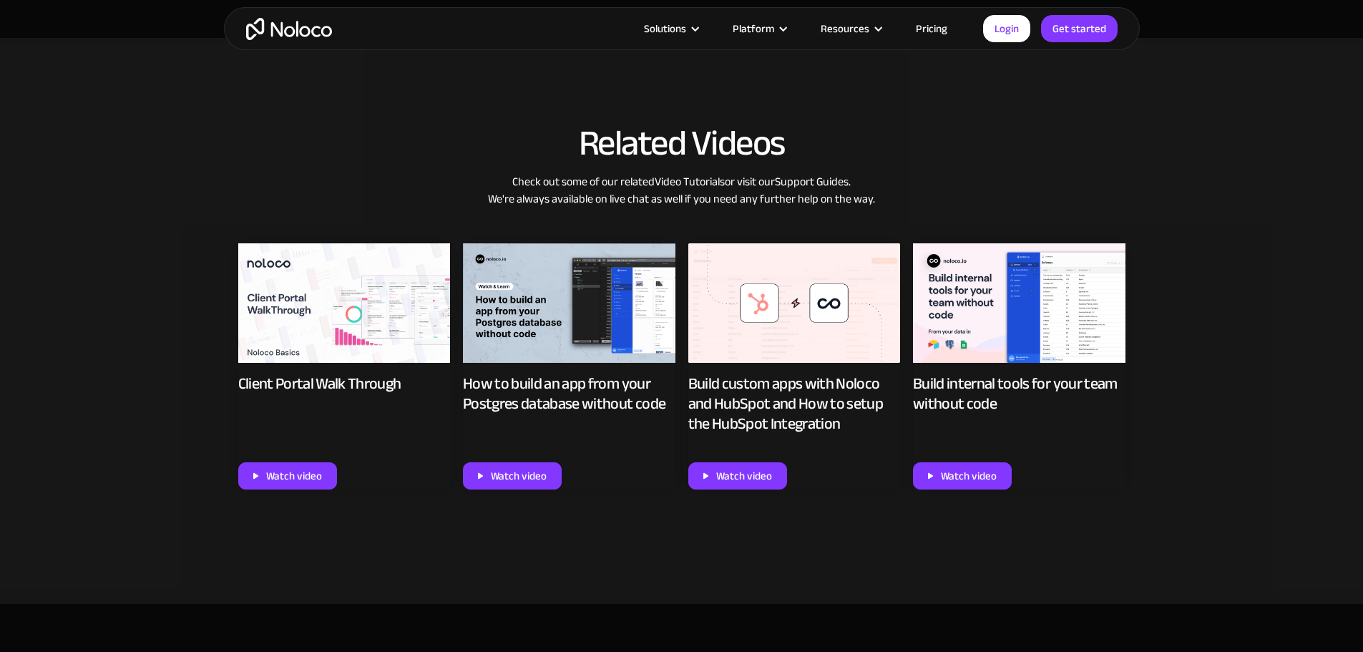
scroll to position [930, 0]
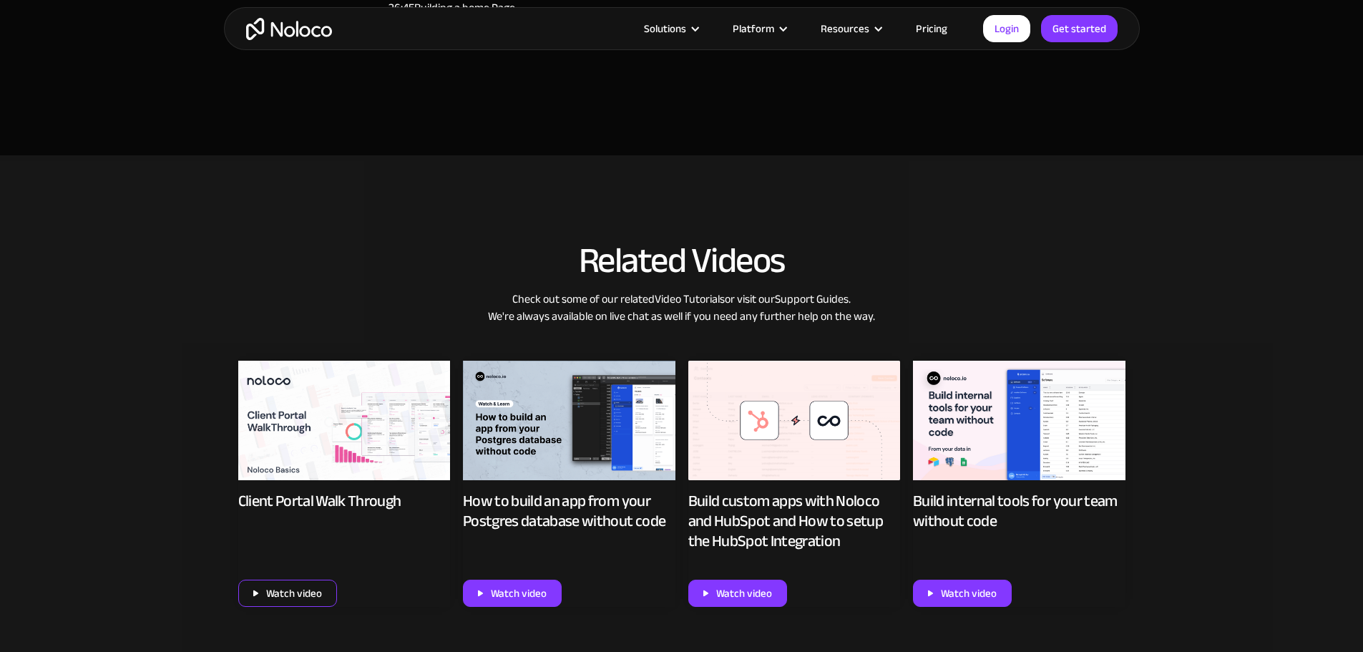
click at [301, 602] on div "Watch video" at bounding box center [294, 593] width 56 height 19
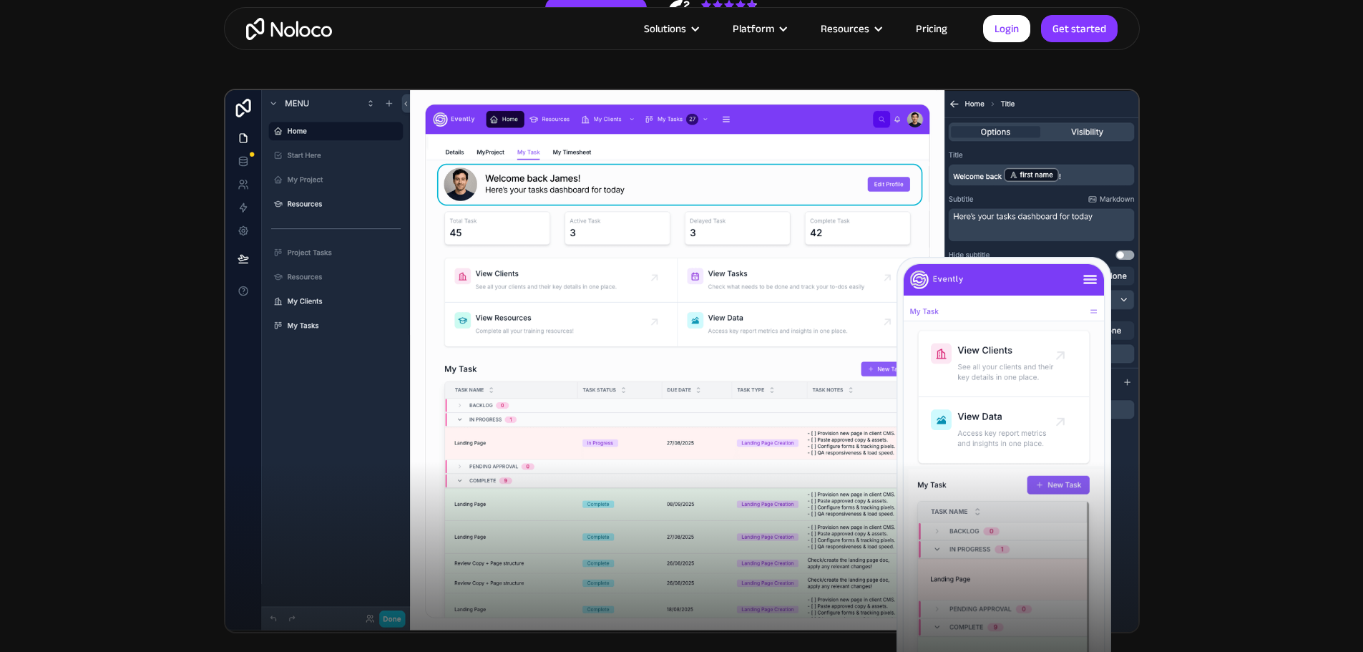
scroll to position [338, 0]
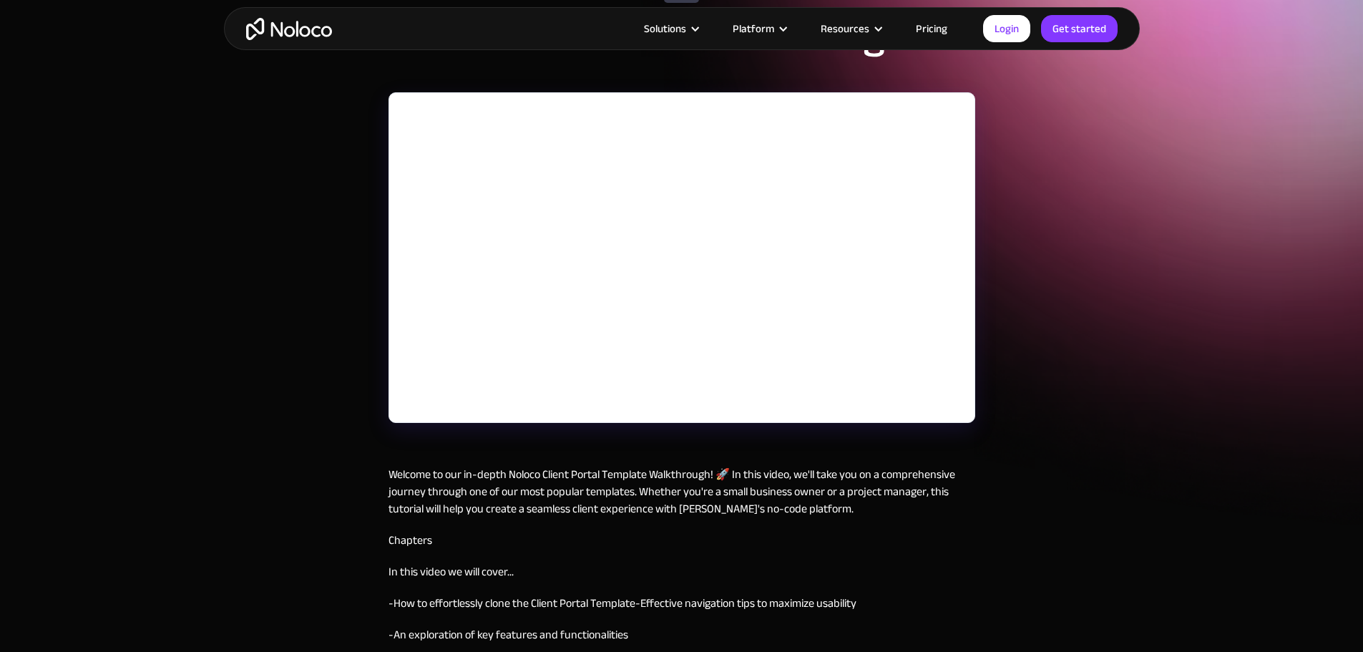
scroll to position [129, 0]
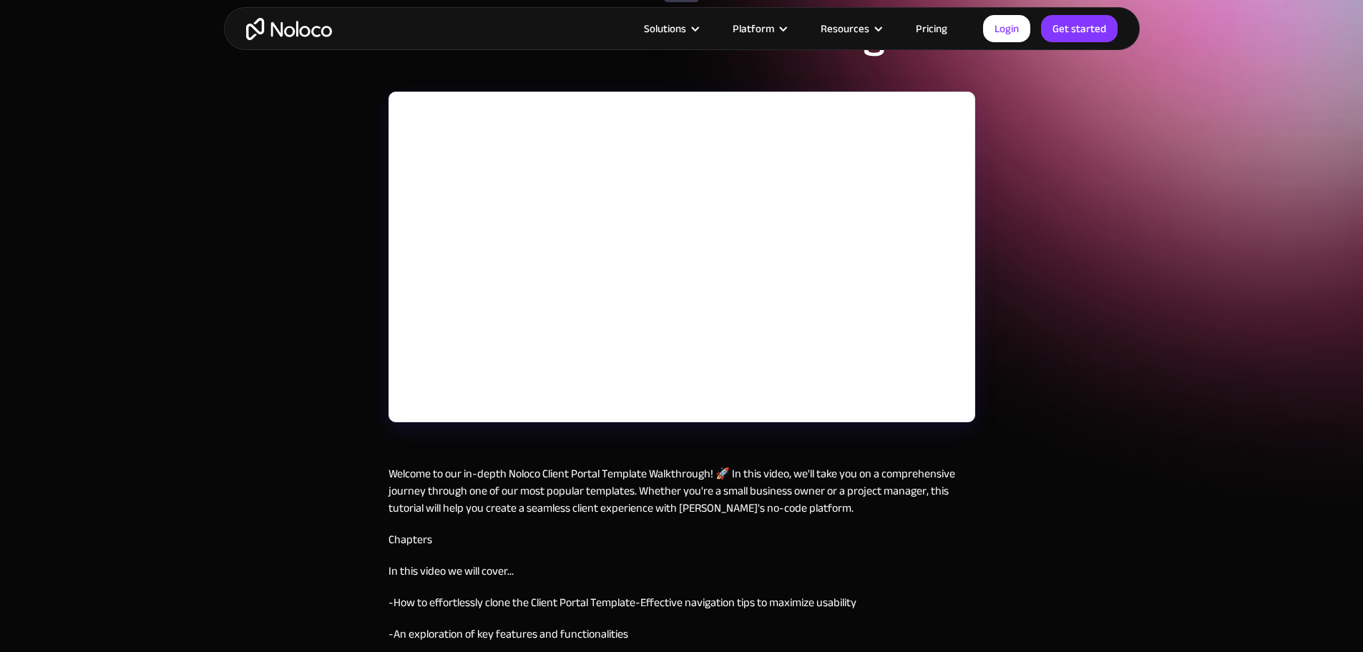
click at [937, 34] on link "Pricing" at bounding box center [931, 28] width 67 height 19
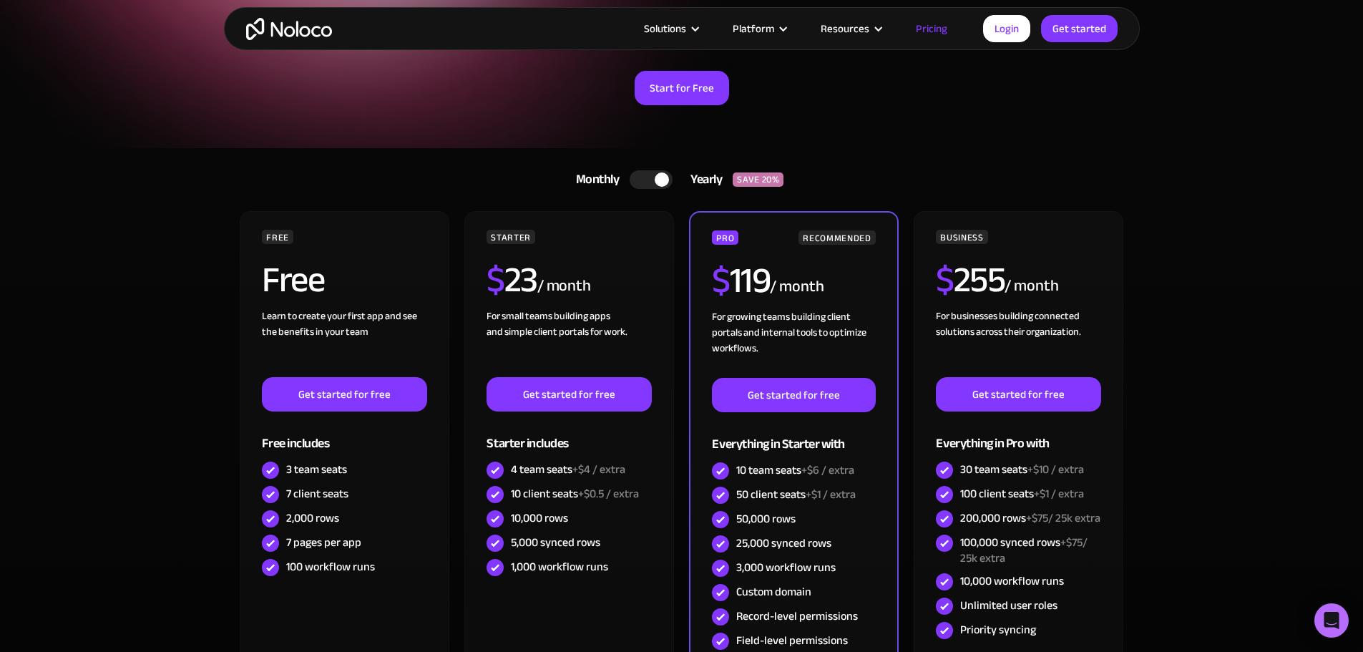
scroll to position [173, 0]
click at [658, 184] on div at bounding box center [662, 179] width 14 height 14
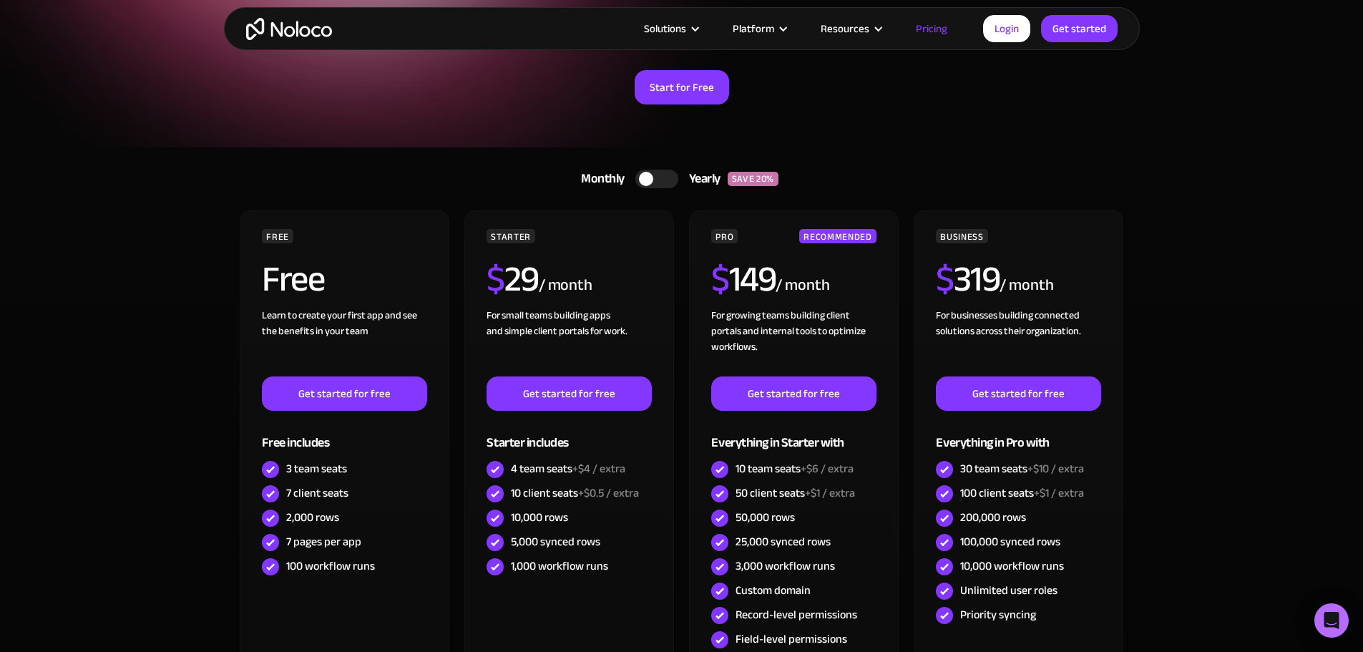
click at [654, 180] on div at bounding box center [656, 179] width 43 height 19
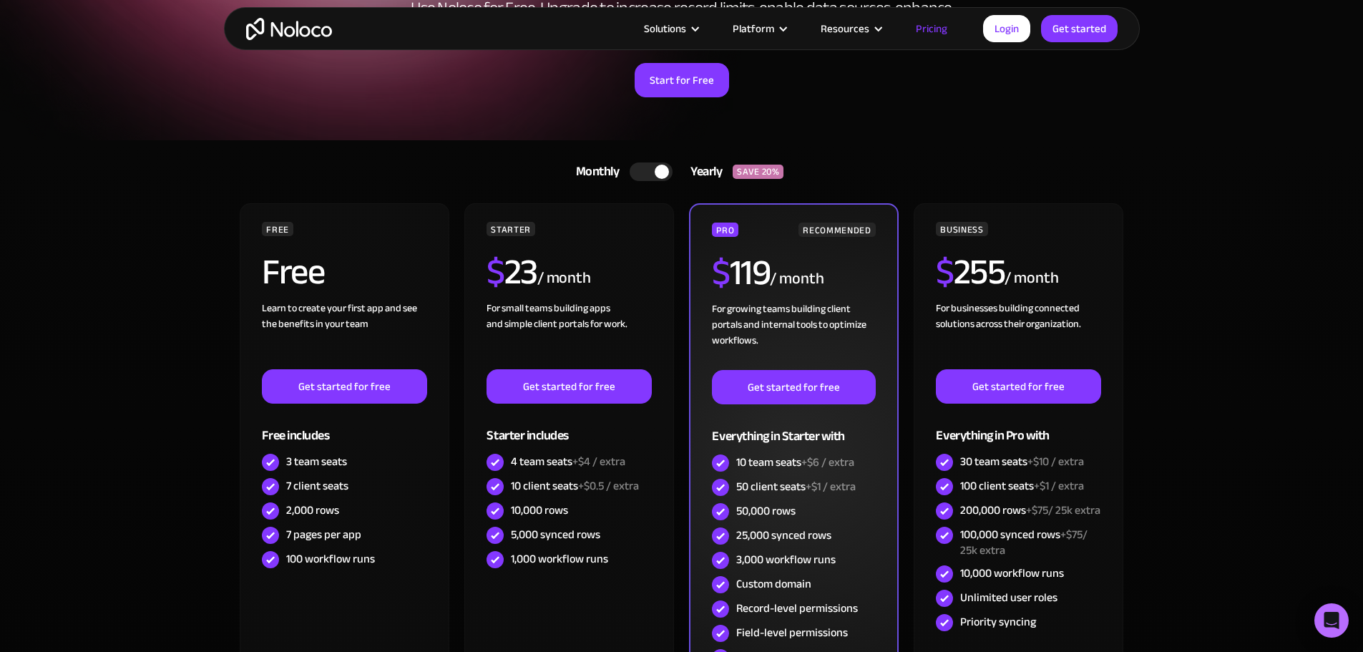
scroll to position [180, 0]
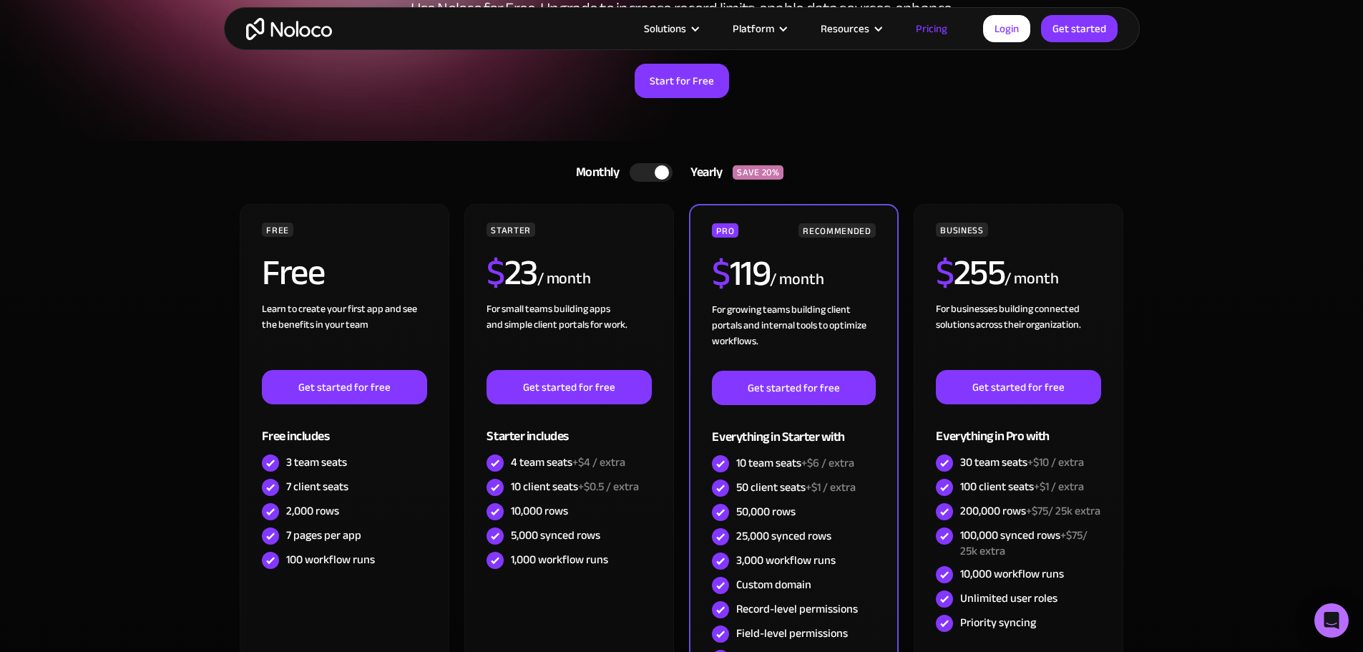
click at [656, 170] on div at bounding box center [662, 172] width 14 height 14
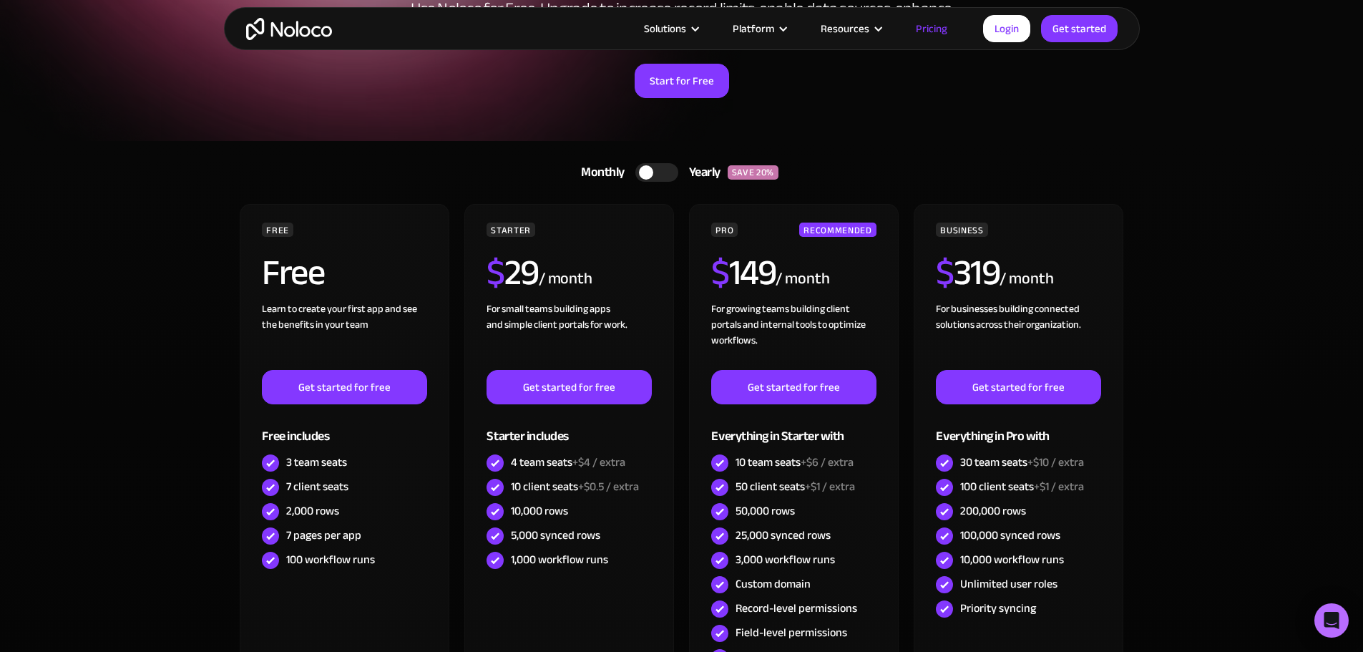
click at [656, 170] on div at bounding box center [656, 172] width 43 height 19
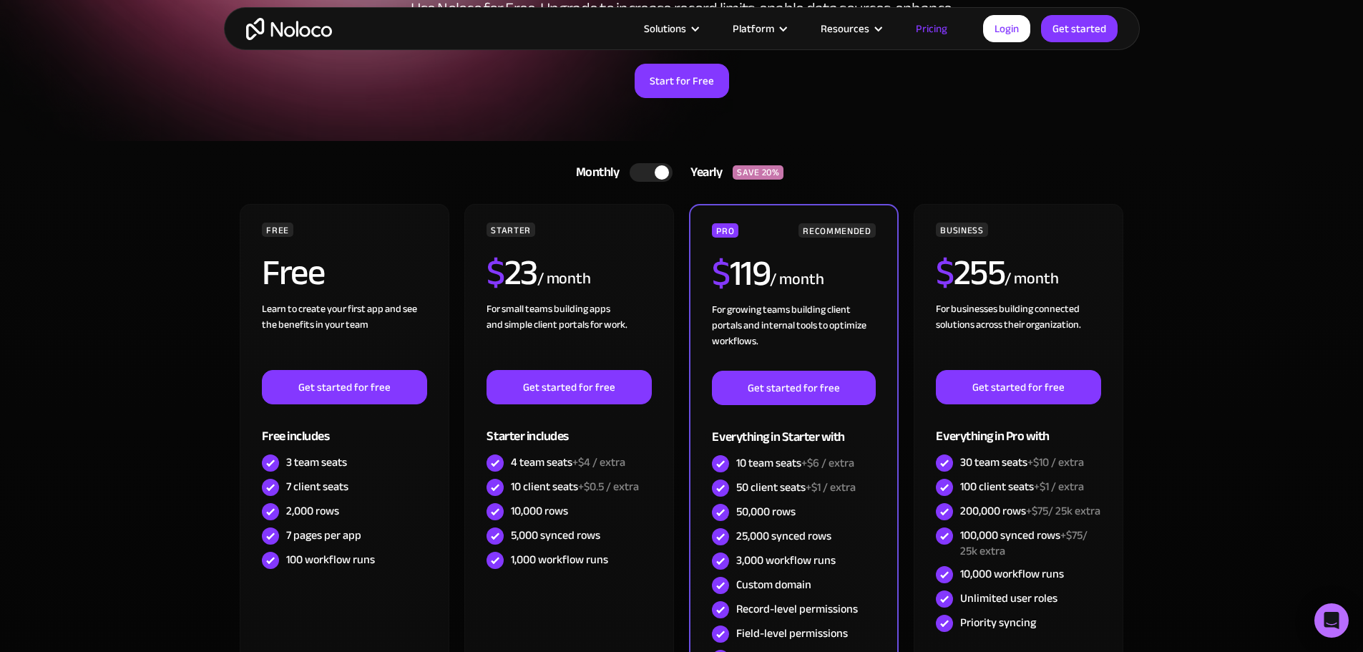
click at [668, 177] on div at bounding box center [651, 172] width 43 height 19
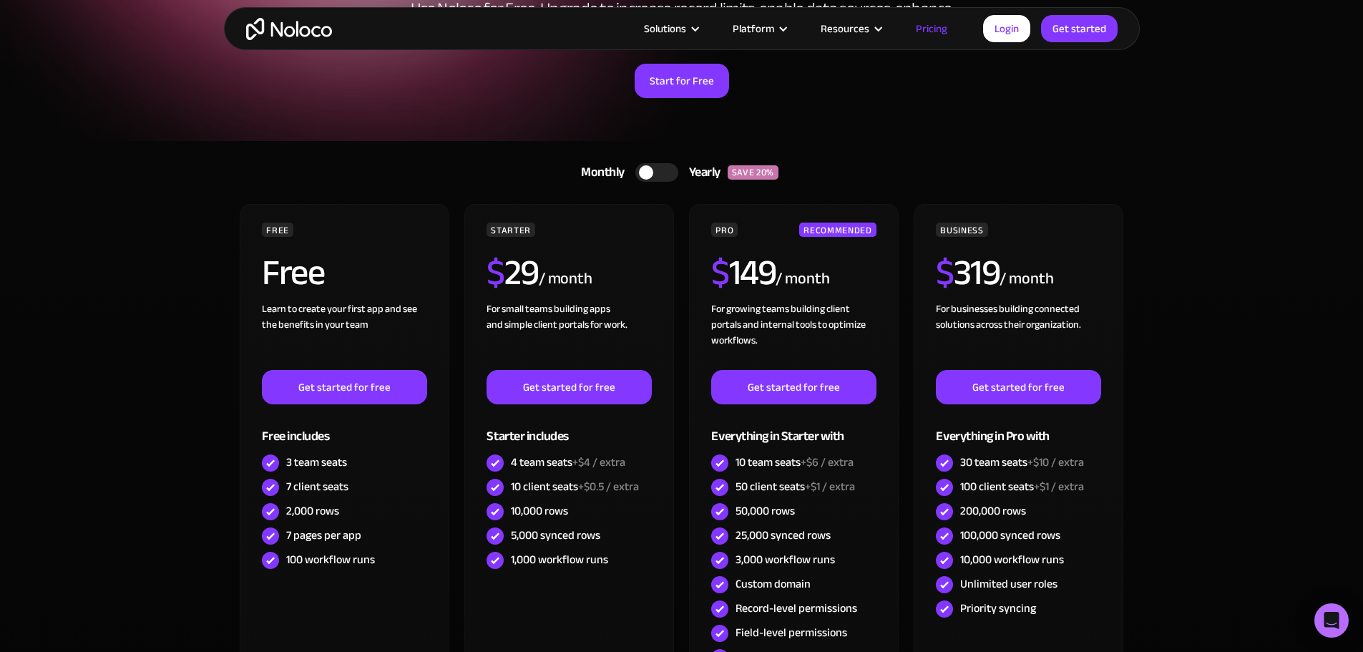
click at [648, 172] on div at bounding box center [646, 172] width 14 height 14
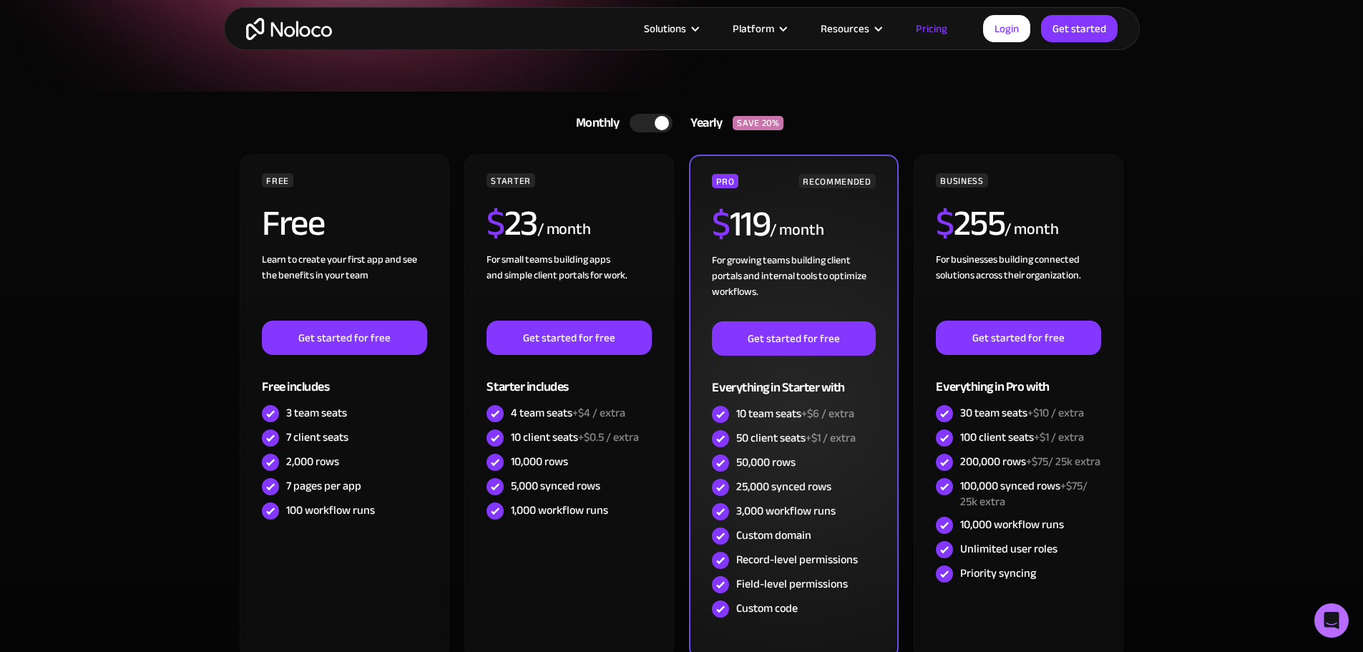
scroll to position [210, 0]
